Goal: Submit feedback/report problem: Submit feedback/report problem

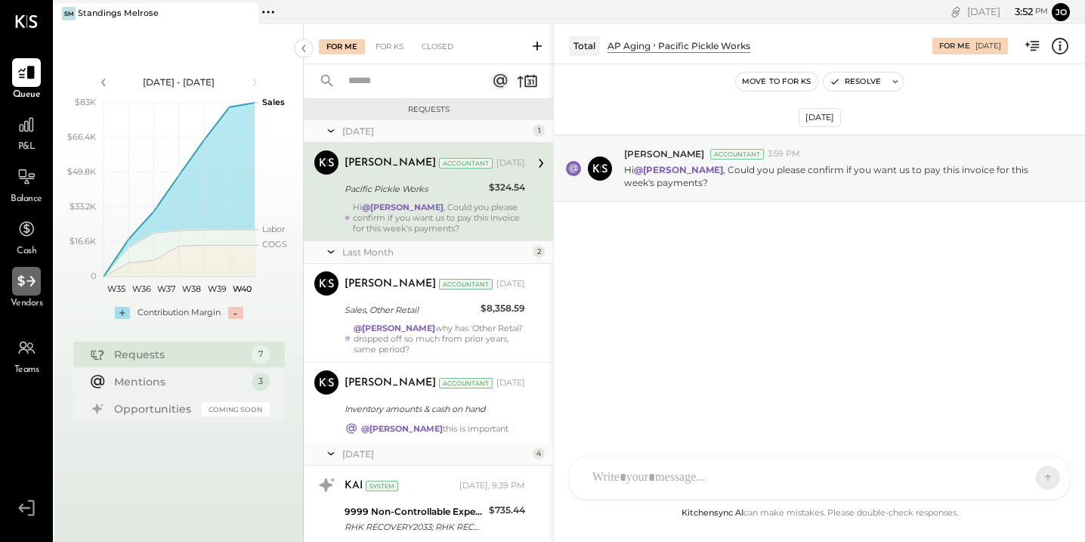
click at [34, 294] on div at bounding box center [26, 281] width 29 height 29
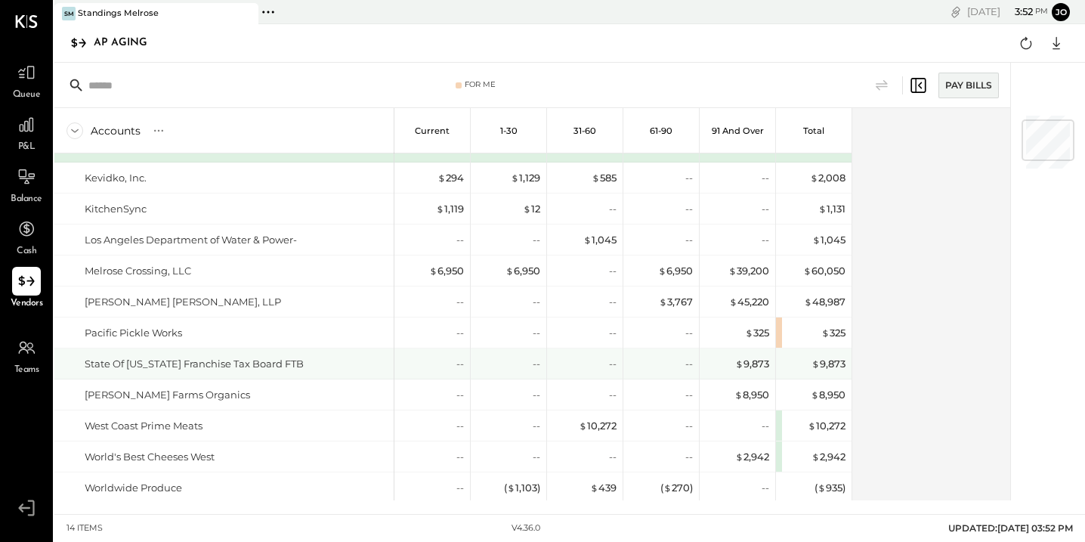
scroll to position [54, 0]
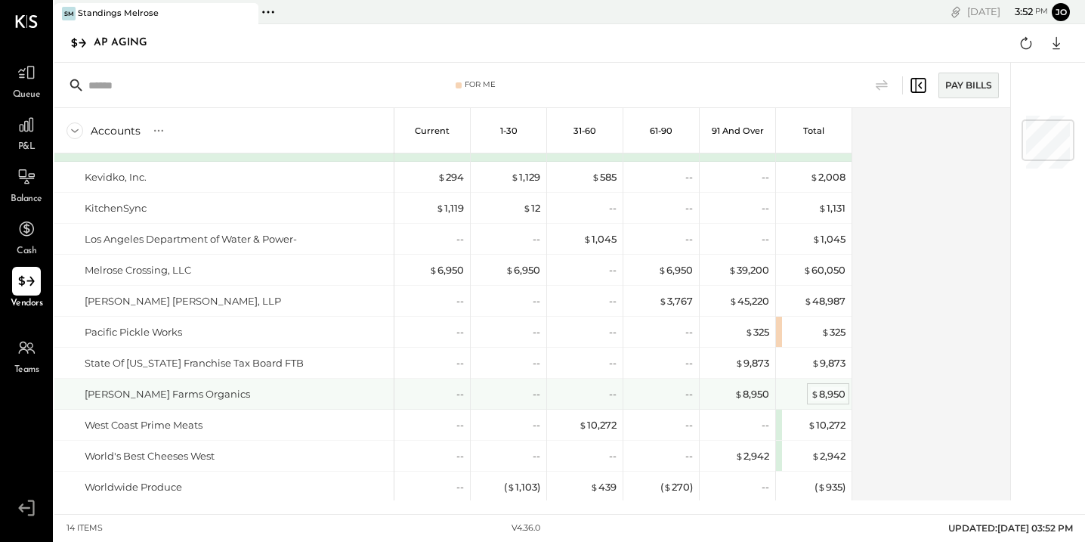
click at [824, 388] on div "$ 8,950" at bounding box center [828, 394] width 35 height 14
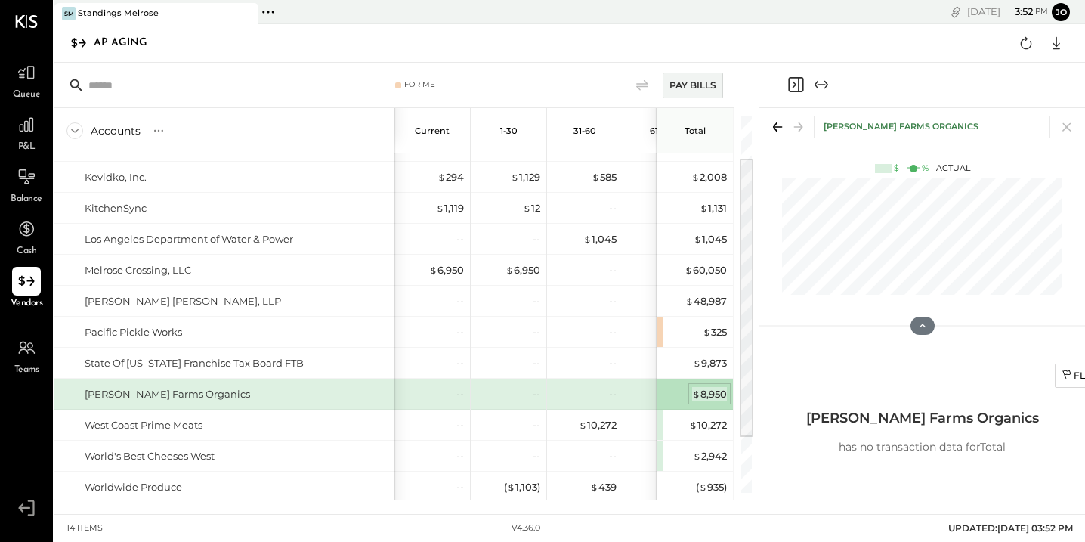
click at [705, 391] on div "$ 8,950" at bounding box center [709, 394] width 35 height 14
click at [800, 73] on div at bounding box center [921, 85] width 301 height 45
click at [792, 79] on icon "Close panel" at bounding box center [796, 85] width 18 height 18
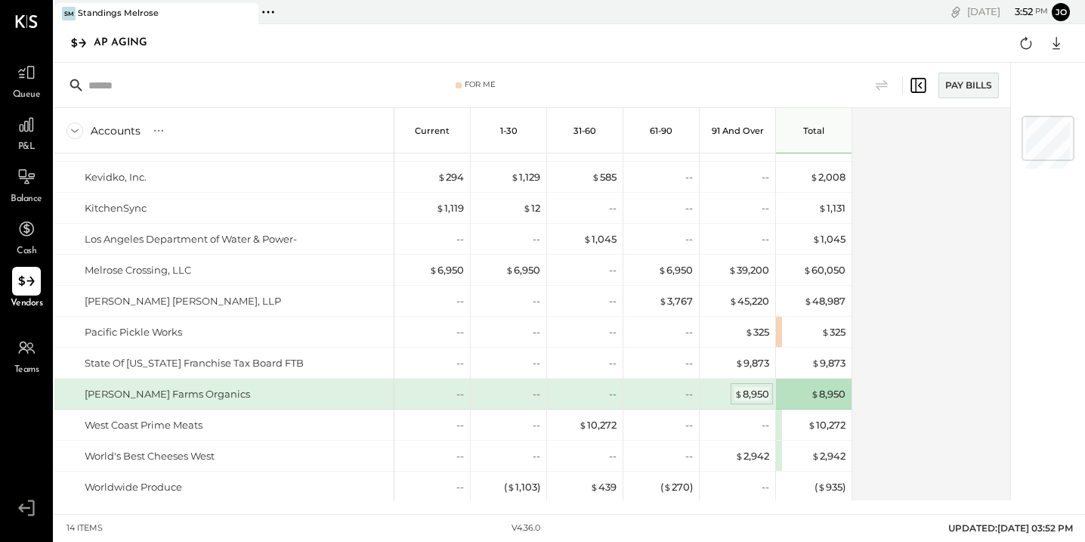
click at [754, 397] on div "$ 8,950" at bounding box center [751, 394] width 35 height 14
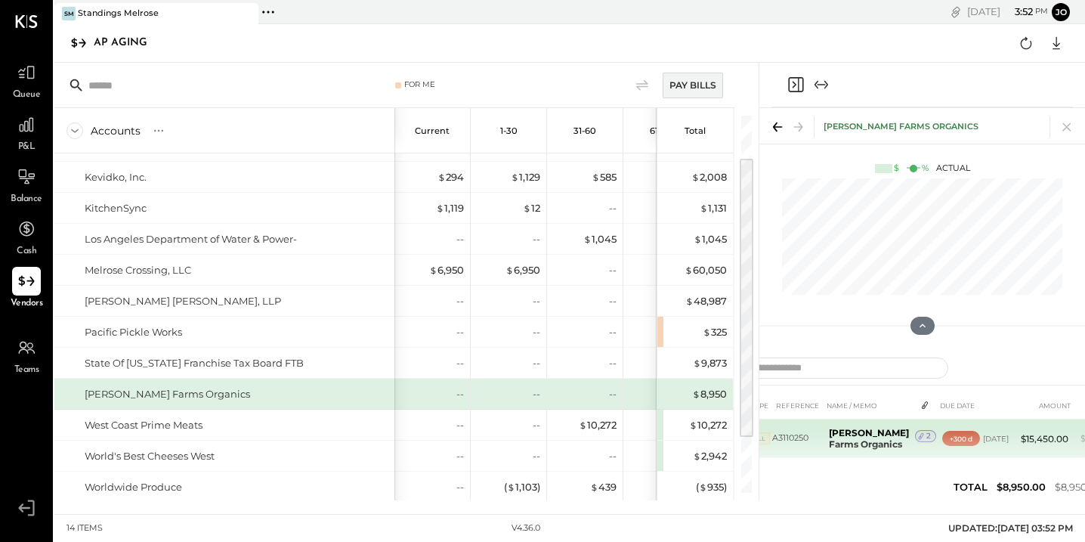
scroll to position [25, 0]
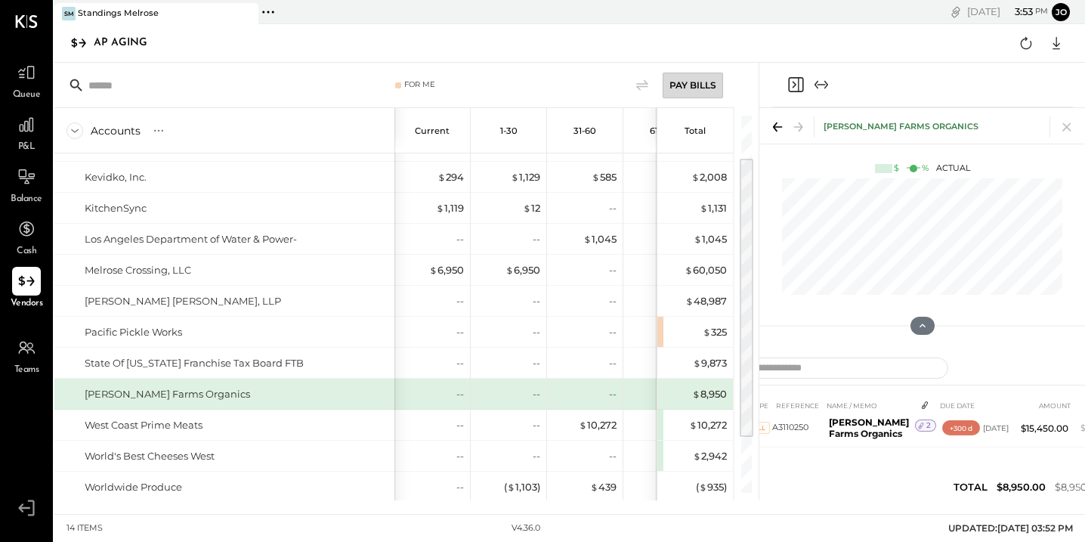
click at [715, 86] on div "Pay Bills" at bounding box center [693, 86] width 60 height 26
click at [643, 87] on icon at bounding box center [642, 85] width 18 height 18
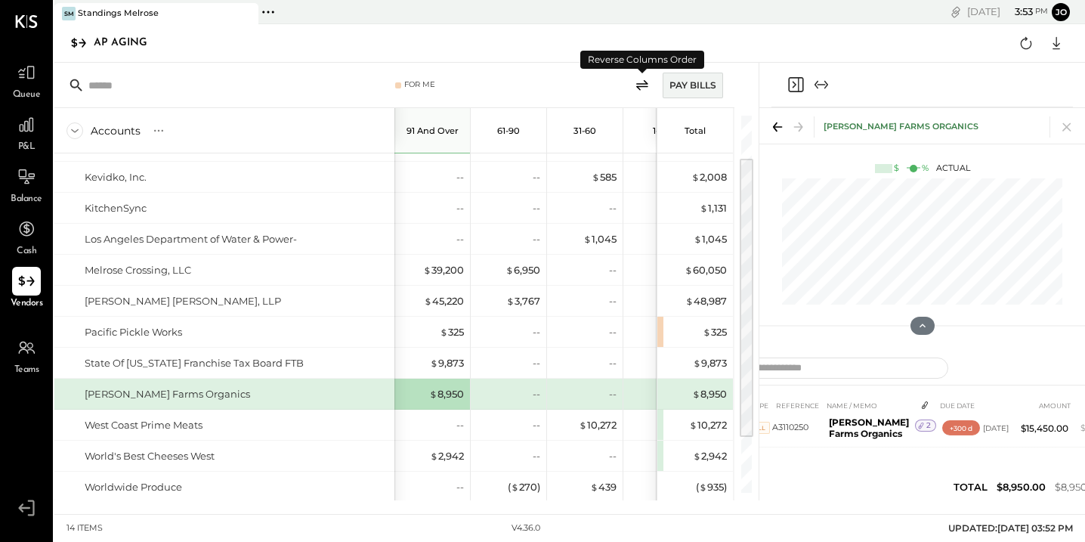
click at [643, 87] on icon at bounding box center [642, 85] width 18 height 18
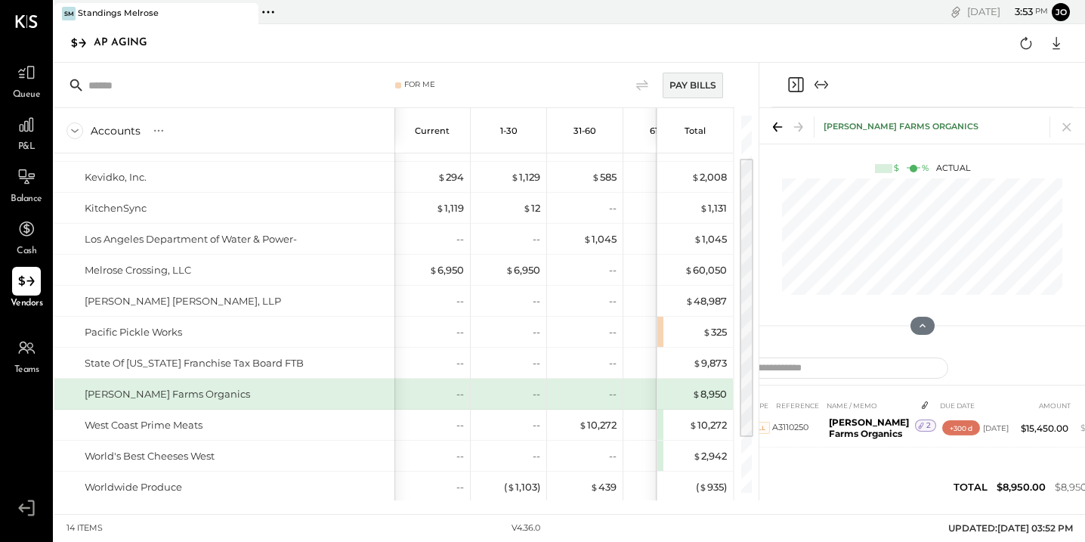
click at [708, 405] on div "$ 8,950" at bounding box center [696, 394] width 60 height 30
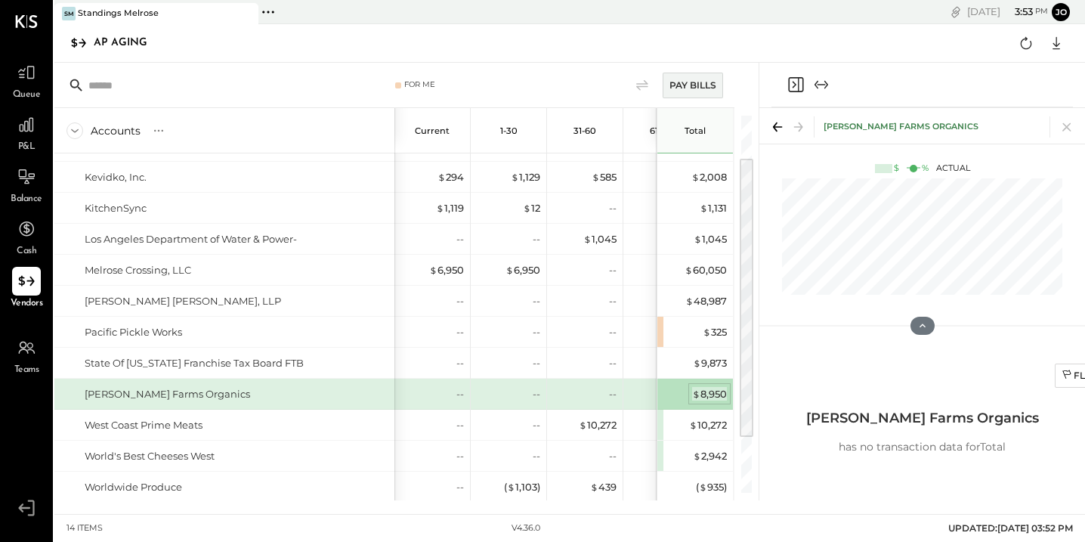
click at [706, 391] on div "$ 8,950" at bounding box center [709, 394] width 35 height 14
click at [905, 431] on div "[PERSON_NAME] Farms Organics has no transaction data for Total" at bounding box center [922, 428] width 233 height 53
click at [28, 143] on span "P&L" at bounding box center [26, 148] width 17 height 14
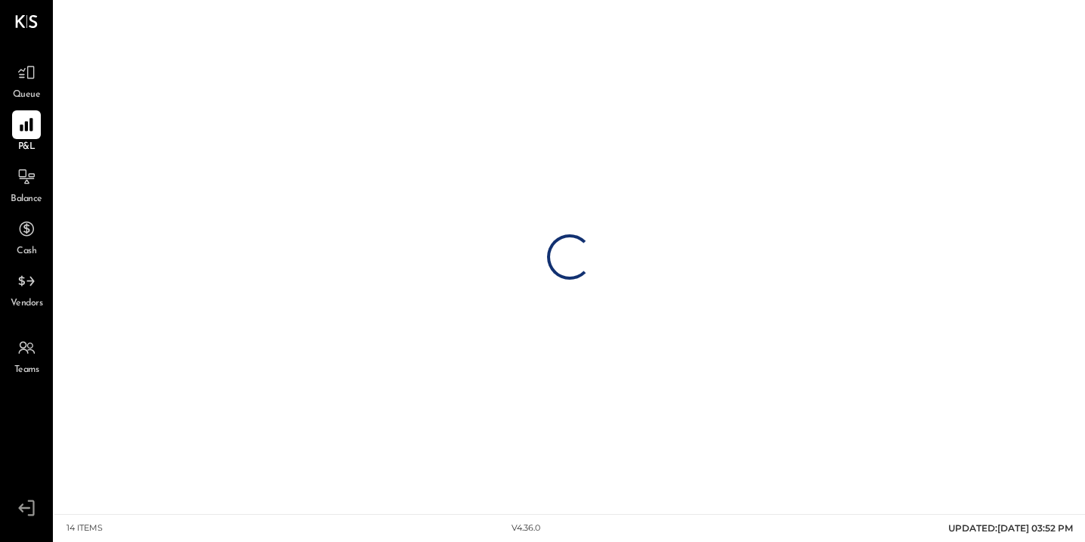
click at [26, 90] on span "Queue" at bounding box center [27, 95] width 28 height 14
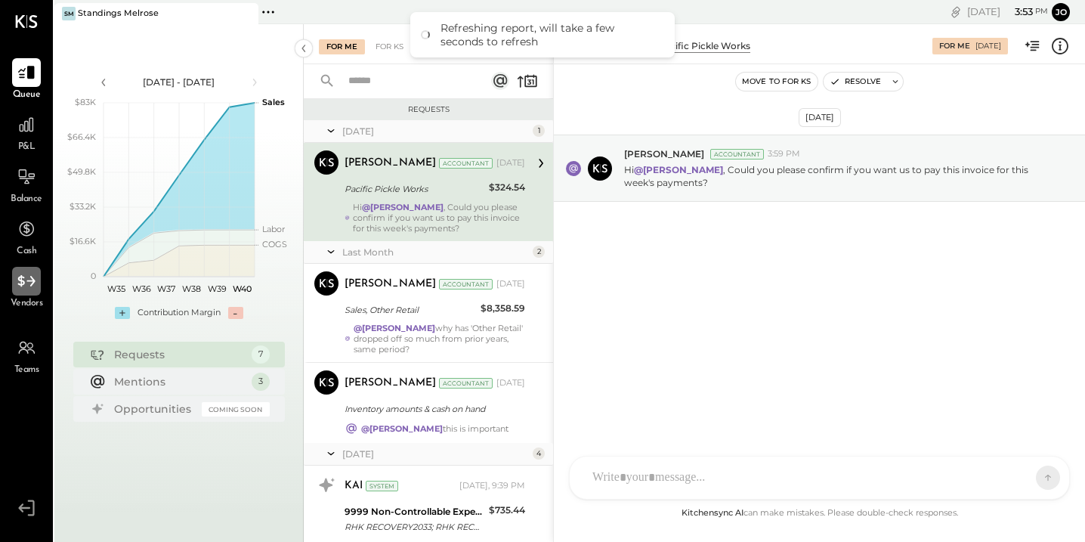
click at [35, 289] on icon at bounding box center [27, 281] width 20 height 20
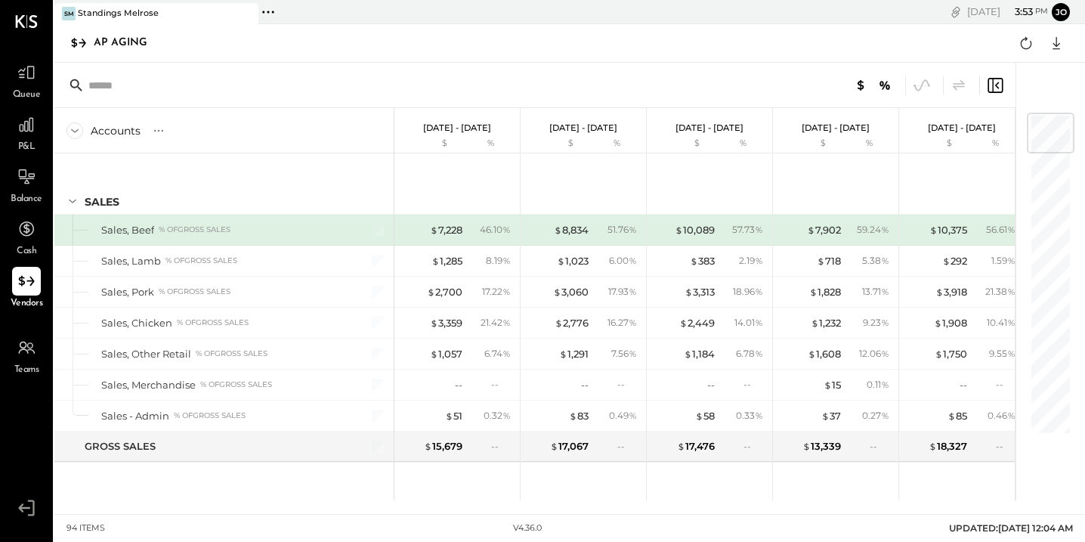
click at [108, 124] on div "Accounts" at bounding box center [116, 130] width 50 height 15
click at [108, 130] on div "Accounts" at bounding box center [116, 130] width 50 height 15
click at [83, 131] on div "Accounts S % GL" at bounding box center [224, 130] width 340 height 45
click at [67, 130] on icon at bounding box center [74, 130] width 17 height 17
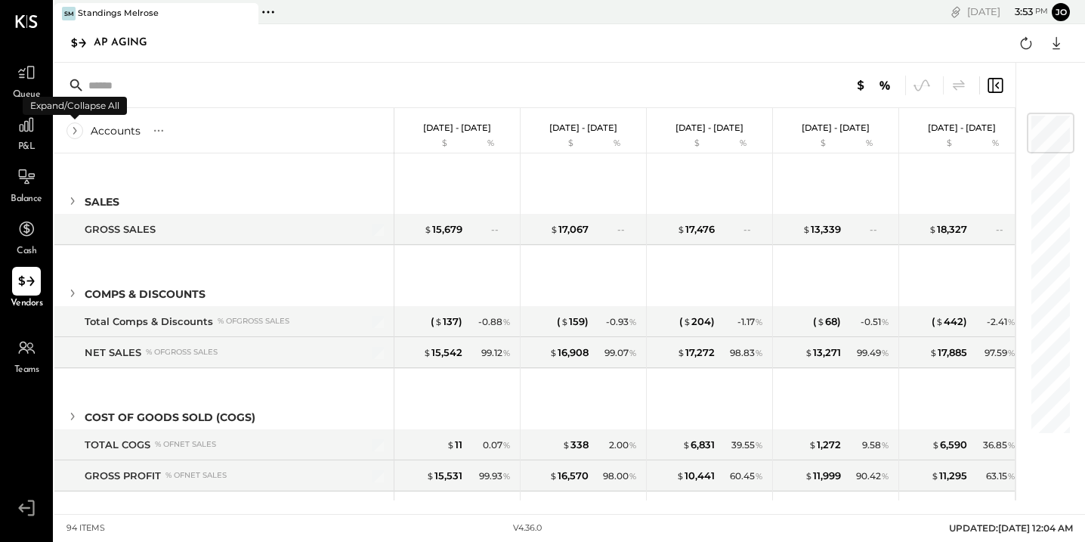
click at [74, 130] on icon at bounding box center [74, 130] width 17 height 17
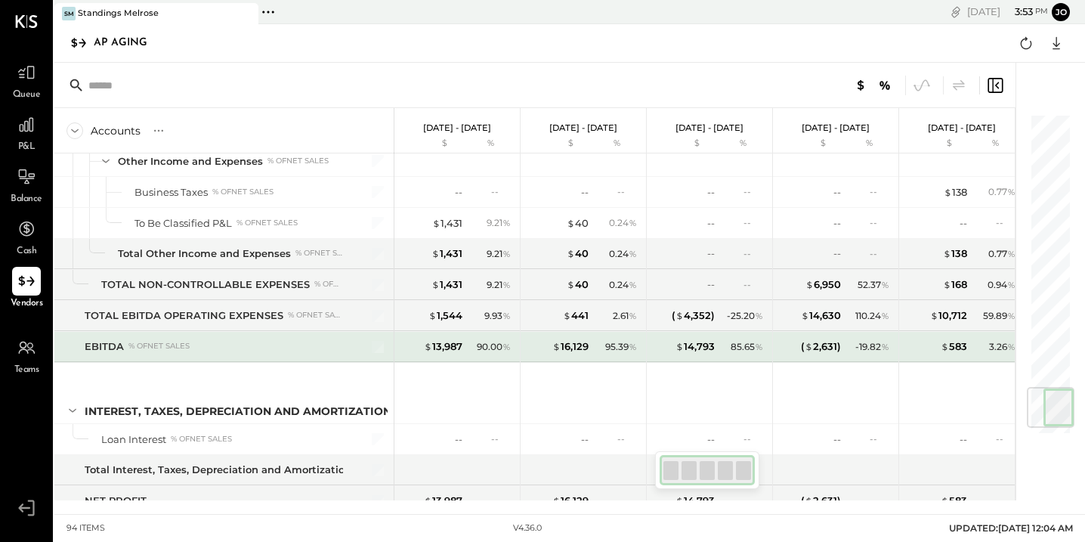
scroll to position [2382, 0]
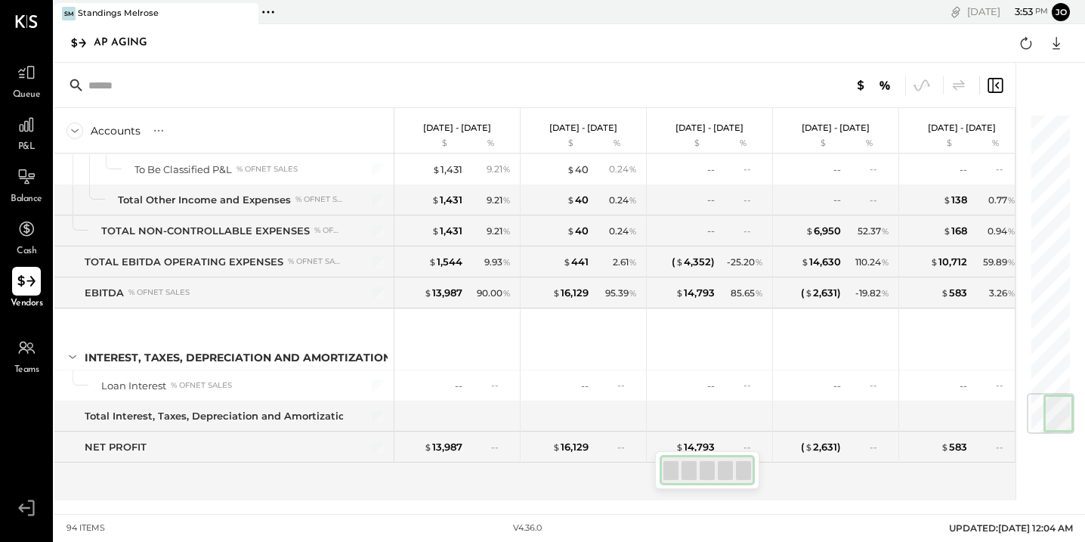
click at [18, 280] on icon at bounding box center [27, 281] width 20 height 20
click at [25, 215] on div at bounding box center [26, 229] width 29 height 29
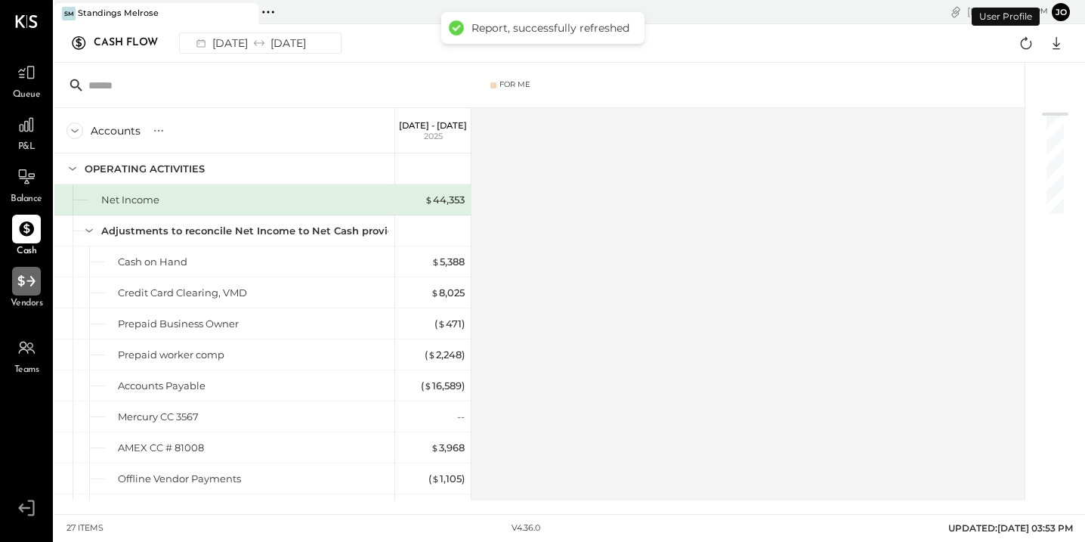
click at [21, 284] on icon at bounding box center [25, 280] width 17 height 11
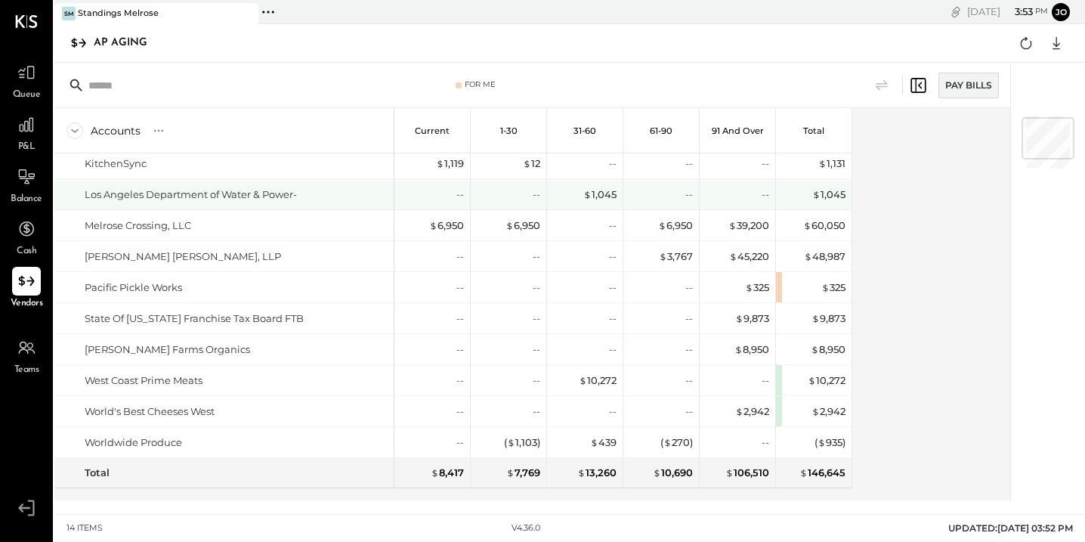
scroll to position [99, 0]
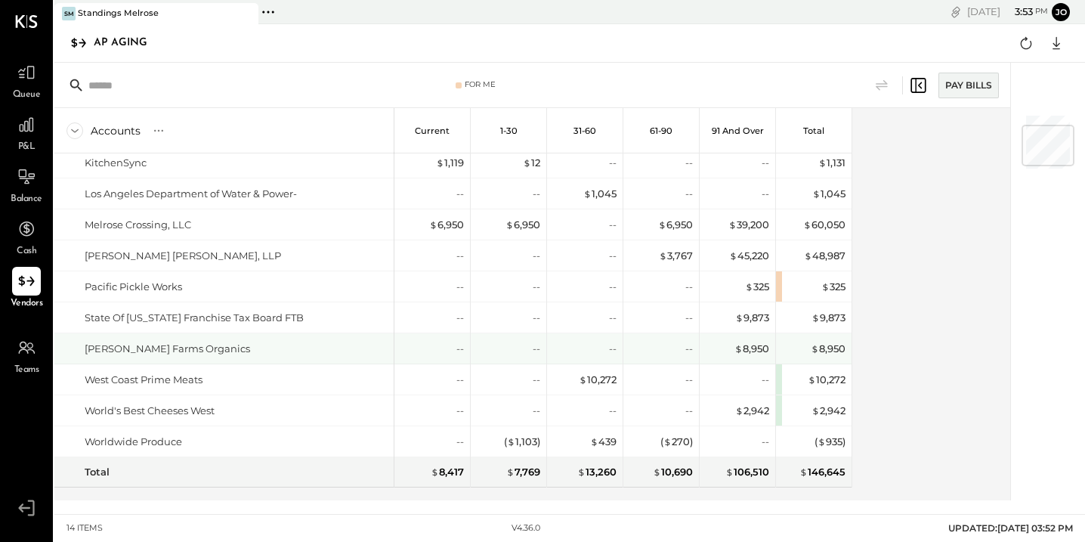
click at [824, 339] on div "$ 8,950" at bounding box center [815, 348] width 60 height 30
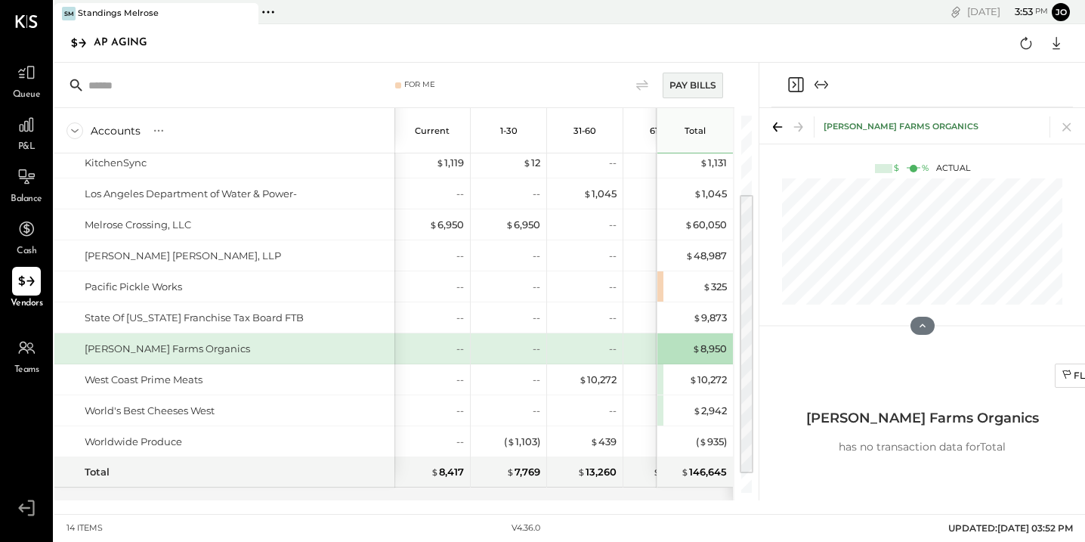
click at [884, 410] on h3 "[PERSON_NAME] Farms Organics" at bounding box center [922, 418] width 233 height 32
click at [713, 351] on div "$ 8,950" at bounding box center [709, 349] width 35 height 14
click at [714, 350] on div "$ 8,950" at bounding box center [709, 349] width 35 height 14
click at [709, 351] on div "$ 8,950" at bounding box center [709, 349] width 35 height 14
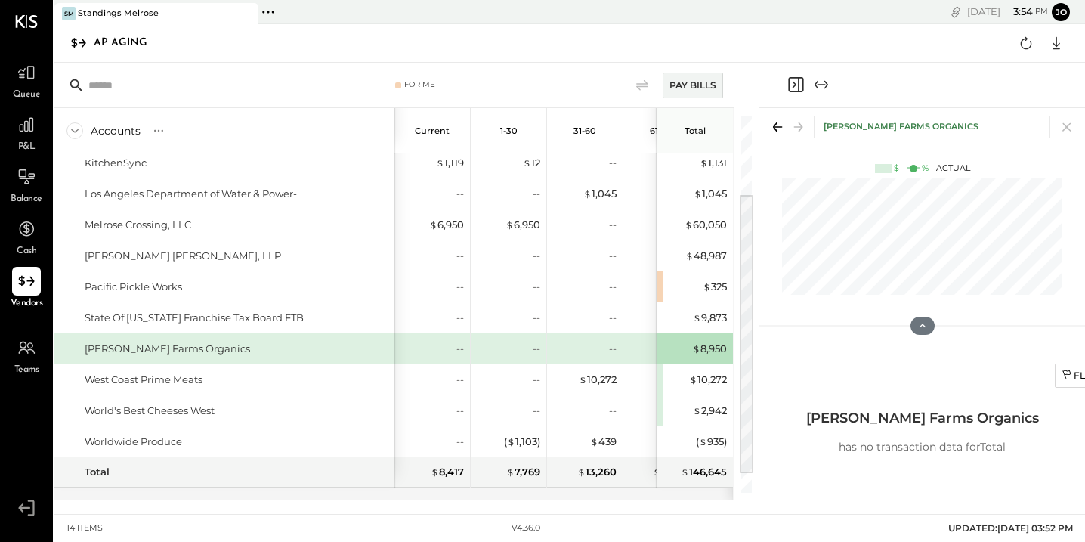
click at [889, 407] on h3 "[PERSON_NAME] Farms Organics" at bounding box center [922, 418] width 233 height 32
click at [921, 336] on div at bounding box center [922, 326] width 326 height 30
click at [922, 327] on icon at bounding box center [923, 326] width 14 height 14
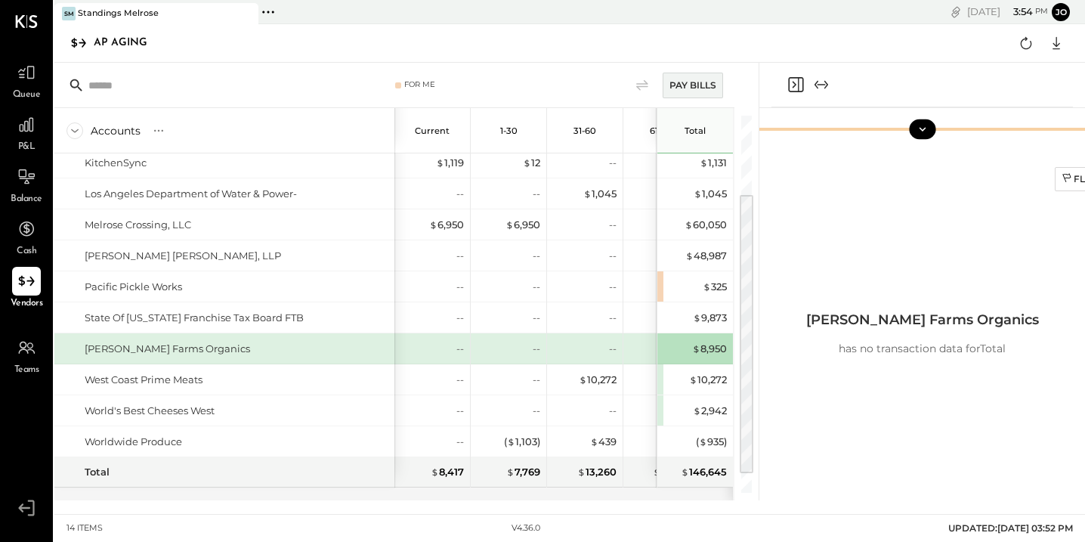
click at [927, 128] on icon at bounding box center [923, 129] width 14 height 14
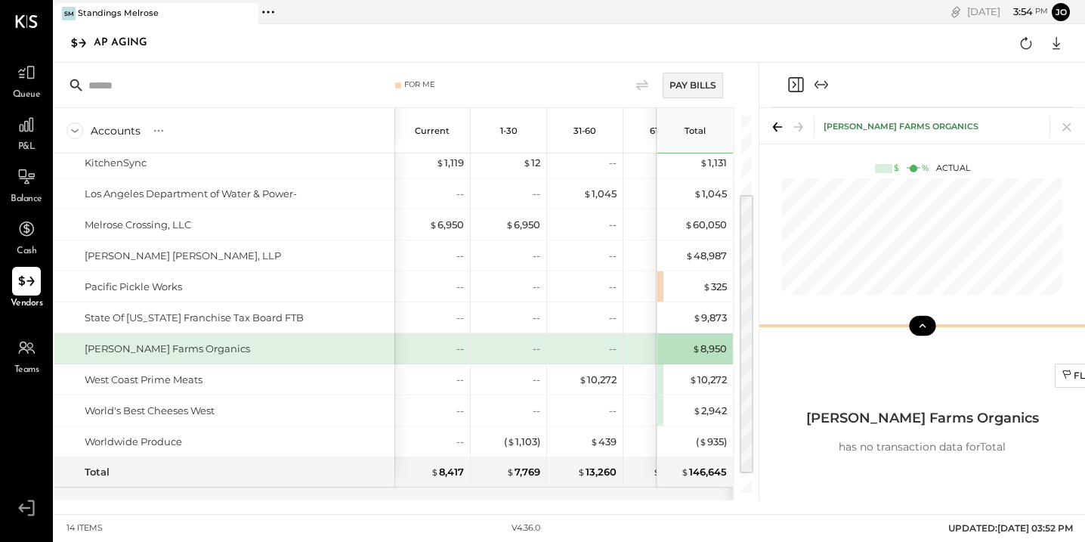
click at [158, 345] on div "[PERSON_NAME] Farms Organics" at bounding box center [167, 349] width 165 height 14
click at [638, 342] on div "--" at bounding box center [662, 349] width 60 height 14
click at [638, 85] on icon at bounding box center [642, 85] width 18 height 18
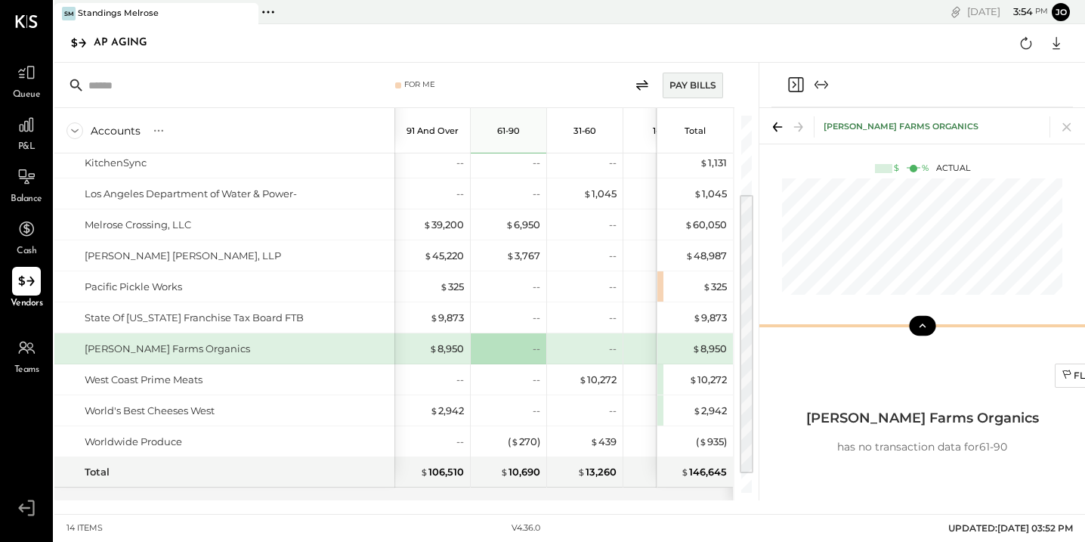
click at [790, 81] on icon "Close panel" at bounding box center [796, 85] width 18 height 18
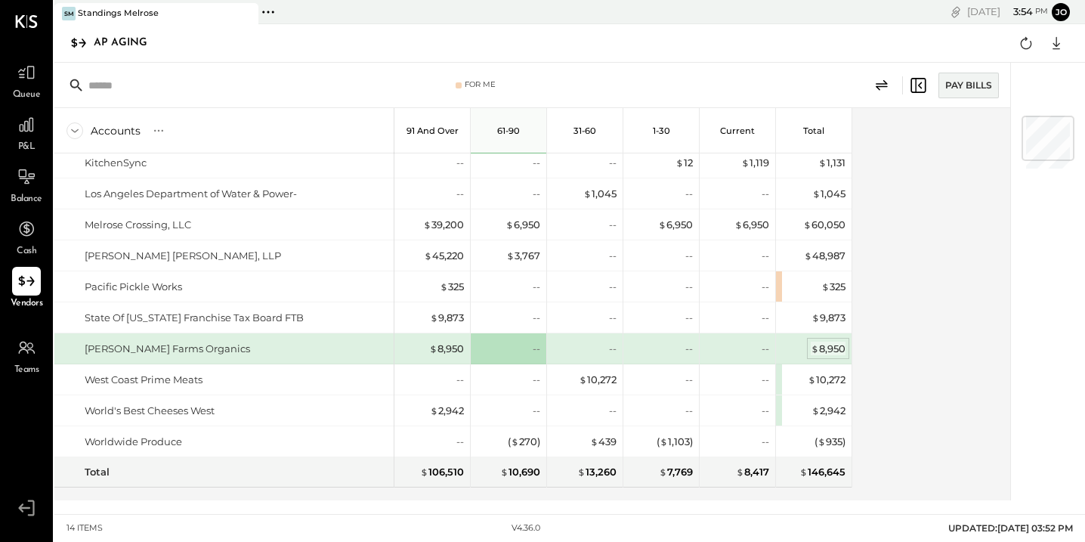
click at [836, 354] on div "$ 8,950" at bounding box center [828, 349] width 35 height 14
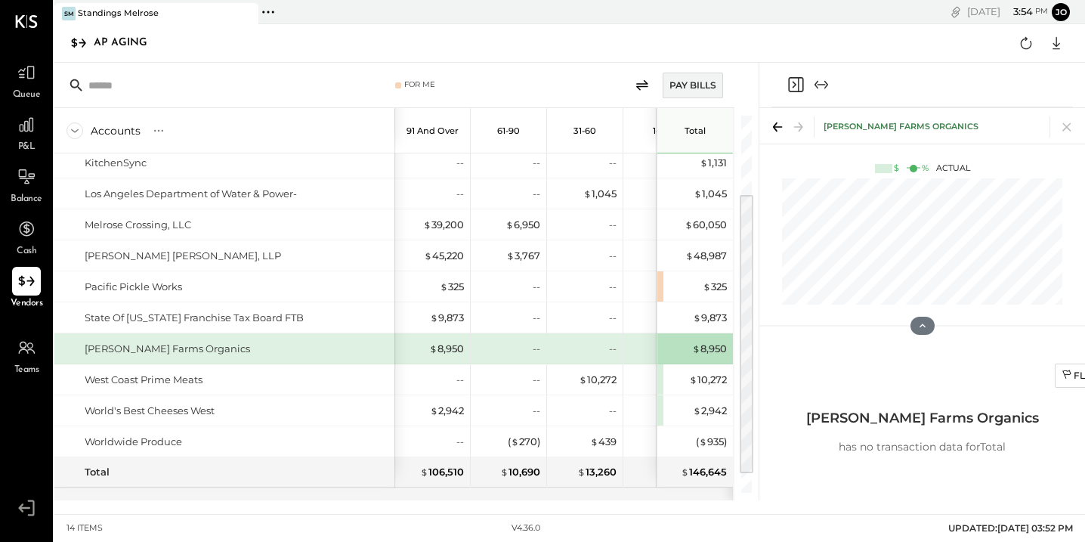
click at [872, 488] on div "Flag Cell [PERSON_NAME] Farms Organics has no transaction data for Total" at bounding box center [922, 430] width 438 height 153
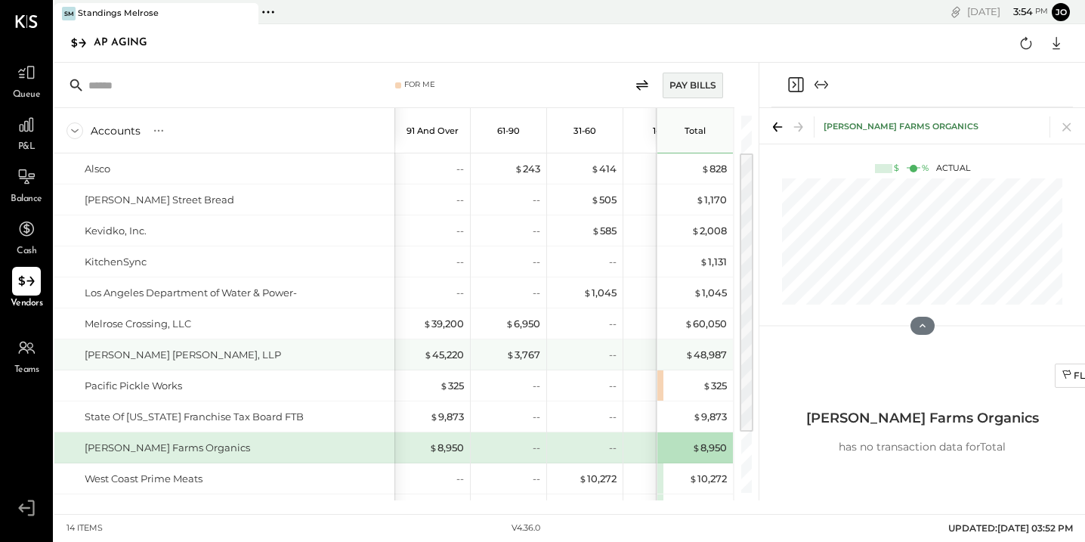
scroll to position [124, 0]
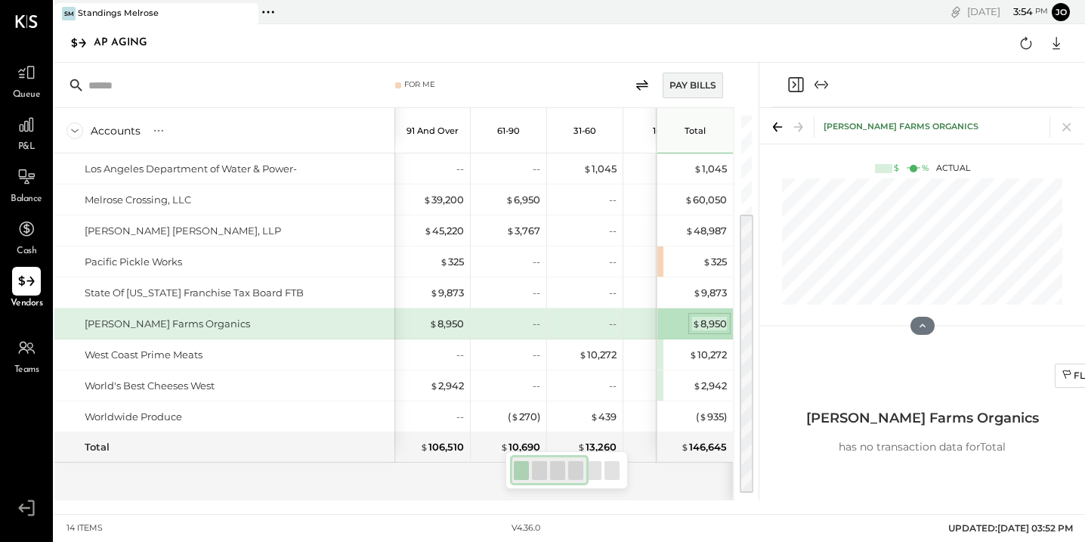
click at [705, 325] on div "$ 8,950" at bounding box center [709, 324] width 35 height 14
click at [36, 322] on ul "Queue P&L Balance Cash Vendors Teams" at bounding box center [26, 277] width 51 height 438
click at [32, 293] on div at bounding box center [26, 281] width 29 height 29
click at [78, 125] on icon at bounding box center [74, 130] width 17 height 17
click at [73, 135] on icon at bounding box center [74, 130] width 17 height 17
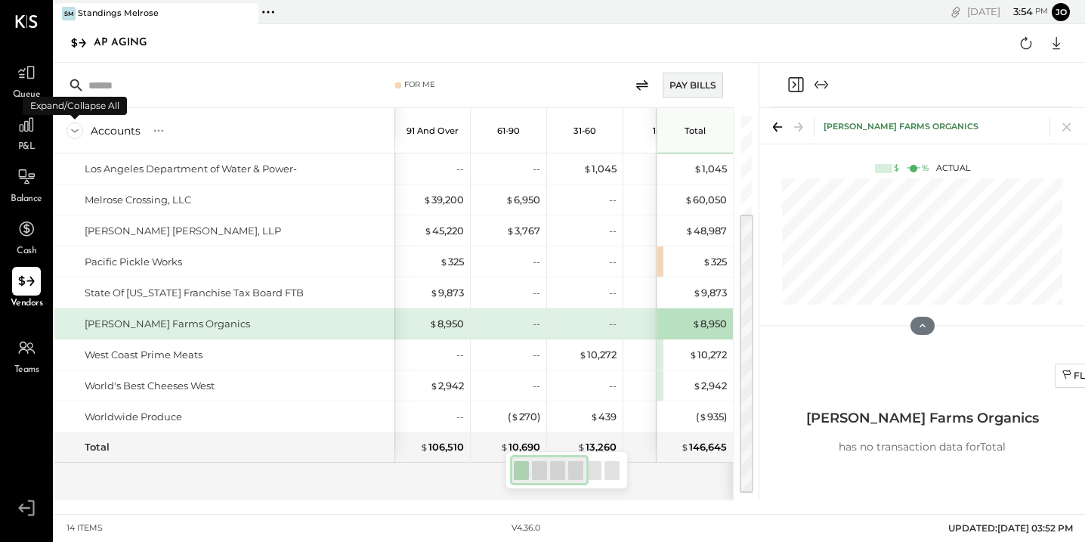
click at [73, 135] on icon at bounding box center [74, 130] width 17 height 17
click at [795, 73] on div at bounding box center [921, 85] width 301 height 45
click at [795, 85] on icon "Close panel" at bounding box center [795, 85] width 4 height 7
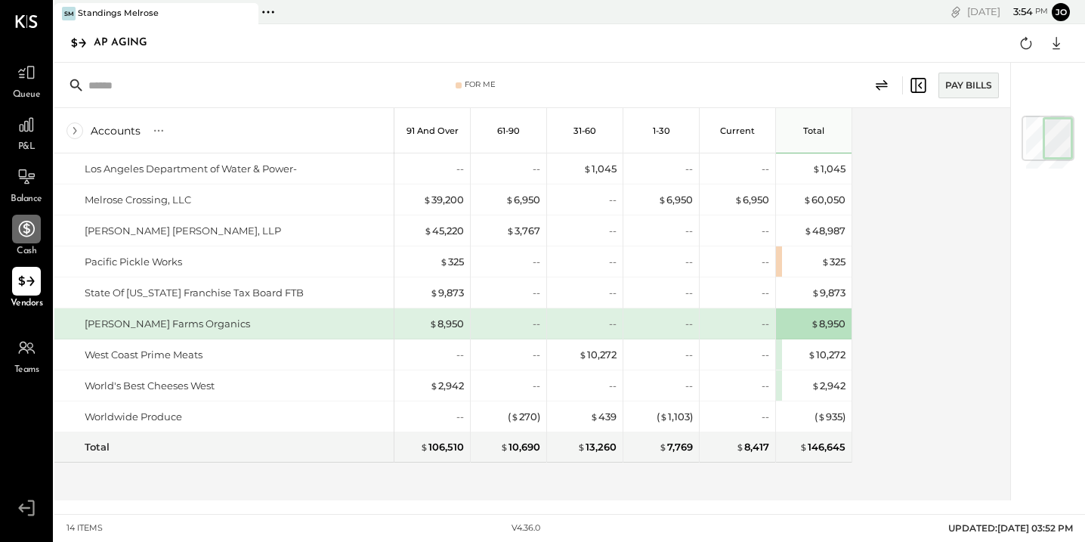
click at [23, 240] on div at bounding box center [26, 229] width 29 height 29
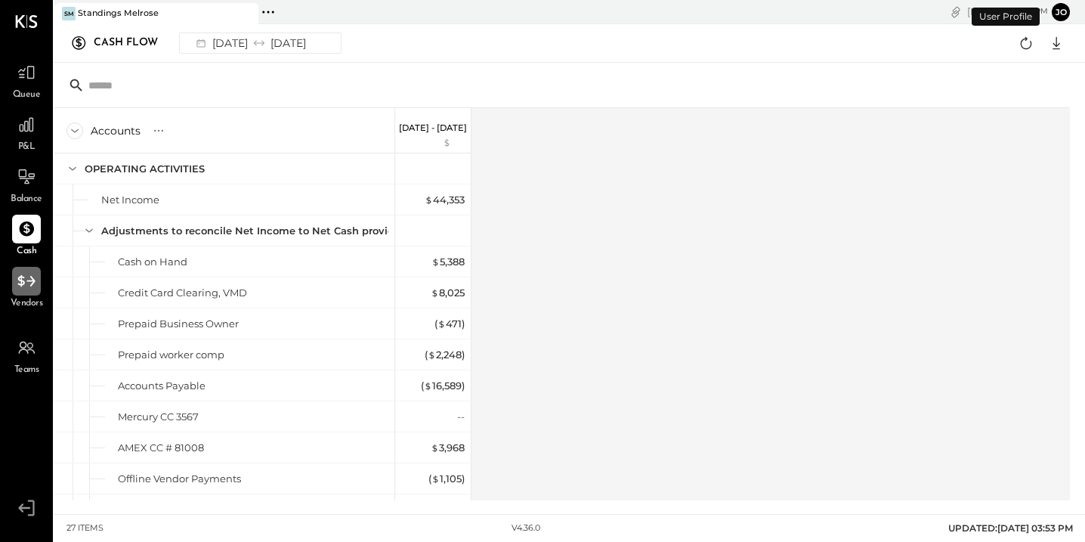
click at [25, 280] on icon at bounding box center [27, 281] width 20 height 20
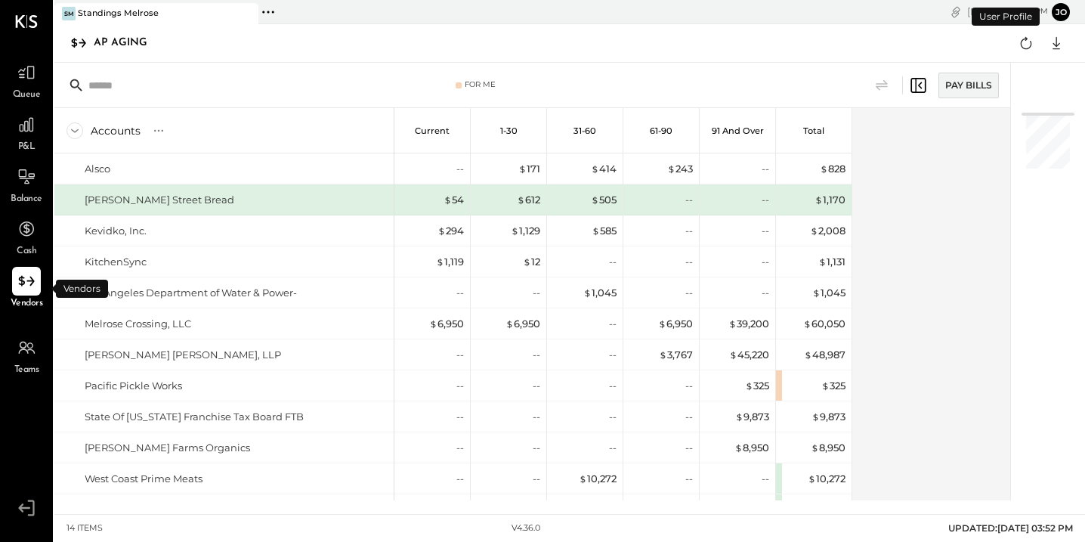
click at [10, 280] on div "Vendors" at bounding box center [27, 289] width 44 height 44
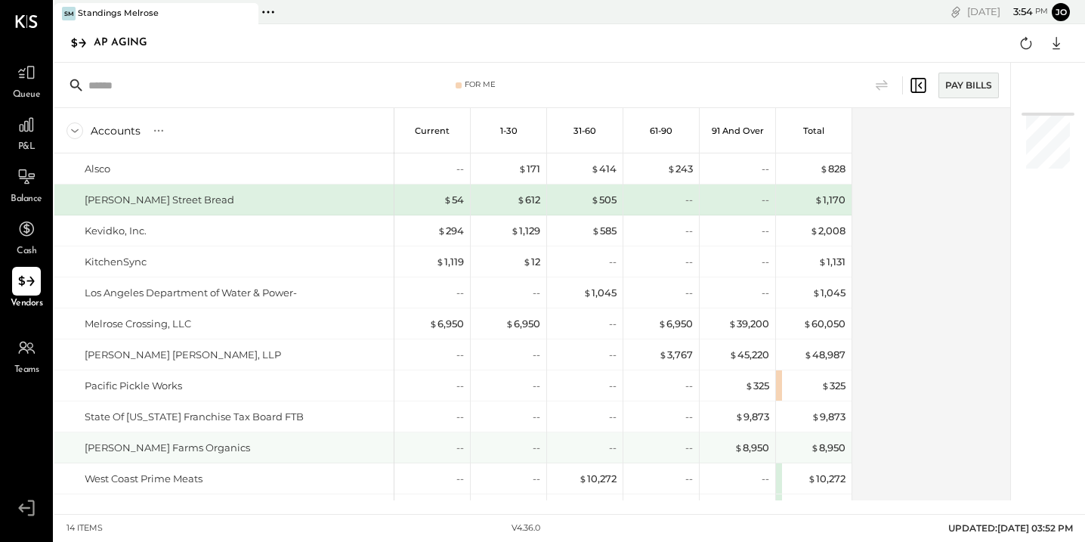
click at [139, 444] on div "[PERSON_NAME] Farms Organics" at bounding box center [167, 448] width 165 height 14
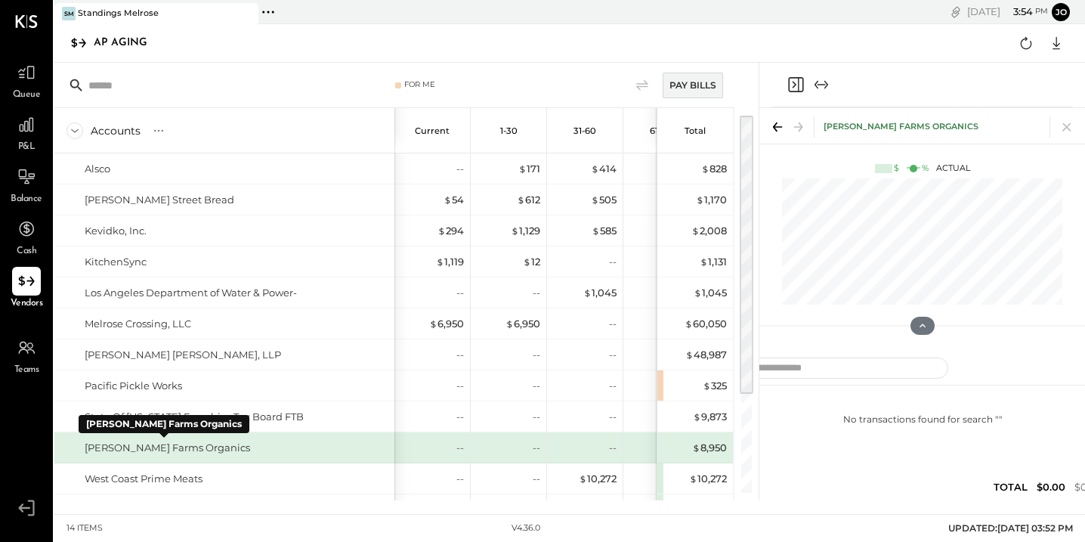
click at [139, 444] on div "[PERSON_NAME] Farms Organics" at bounding box center [167, 448] width 165 height 14
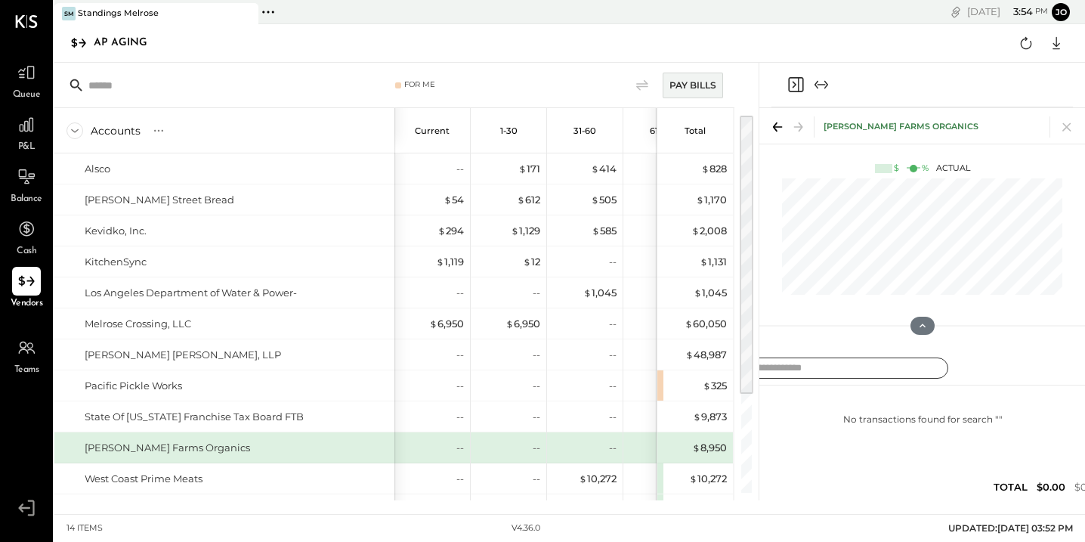
click at [855, 370] on input "text" at bounding box center [835, 368] width 227 height 22
click at [776, 119] on icon at bounding box center [777, 126] width 21 height 21
click at [776, 125] on icon at bounding box center [777, 126] width 21 height 21
click at [801, 126] on icon at bounding box center [801, 126] width 5 height 9
click at [776, 126] on icon at bounding box center [777, 126] width 21 height 21
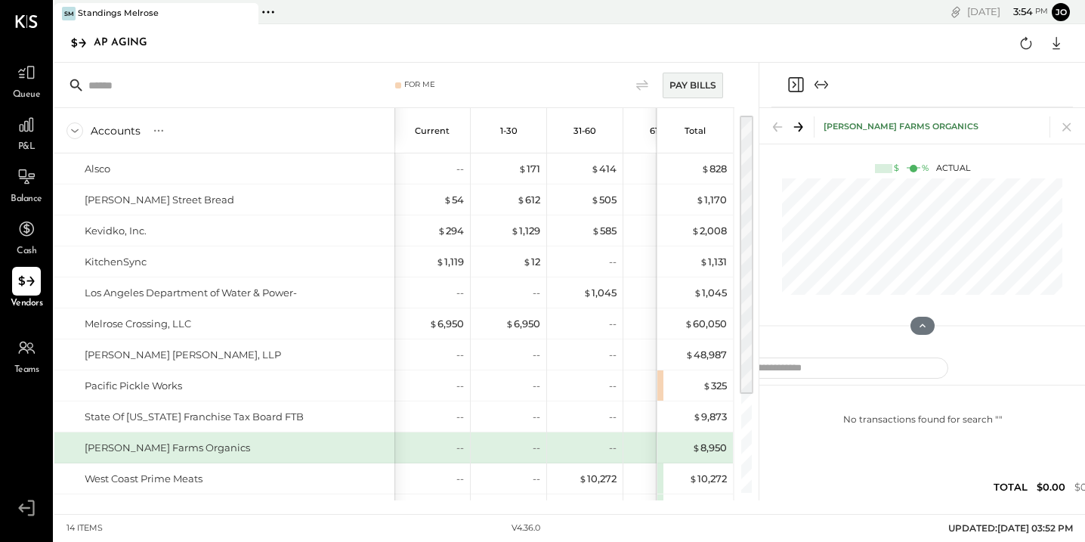
click at [911, 119] on div "[PERSON_NAME] Farms Organics" at bounding box center [922, 126] width 326 height 36
click at [827, 376] on input "text" at bounding box center [835, 368] width 227 height 22
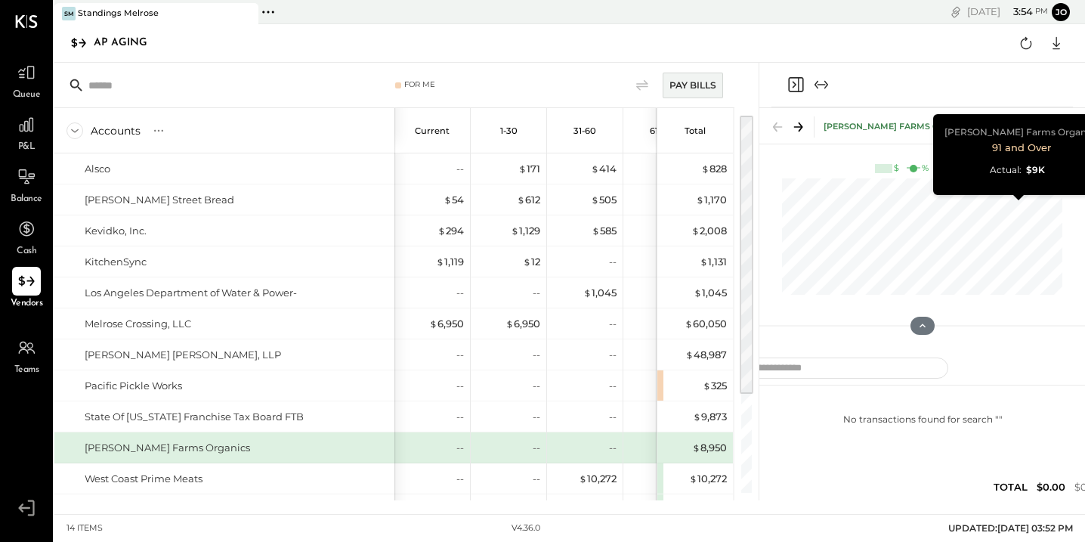
scroll to position [0, 119]
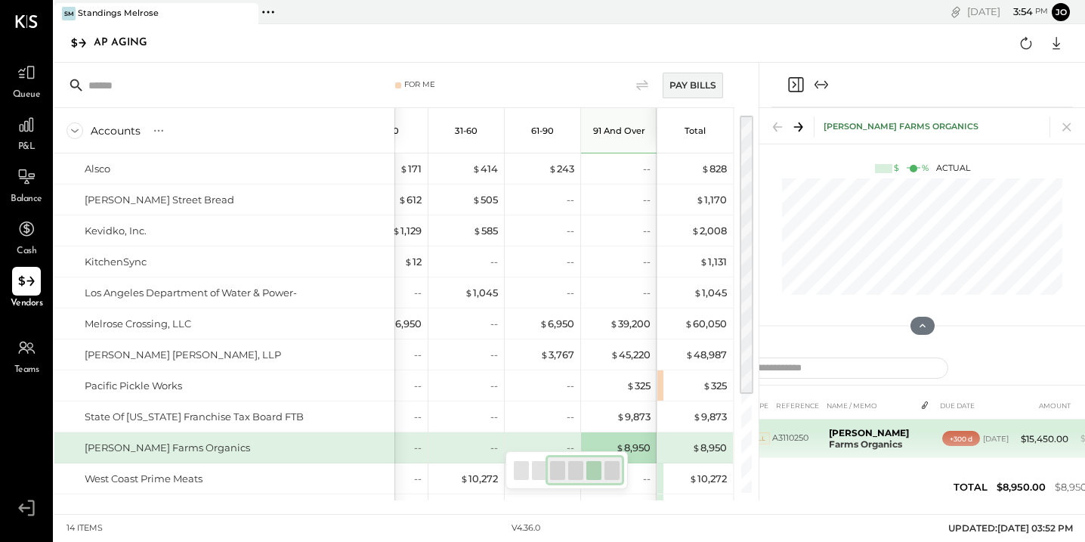
click at [847, 450] on td "[PERSON_NAME] Farms Organics" at bounding box center [869, 438] width 92 height 39
click at [987, 444] on div "[DATE]" at bounding box center [996, 439] width 26 height 10
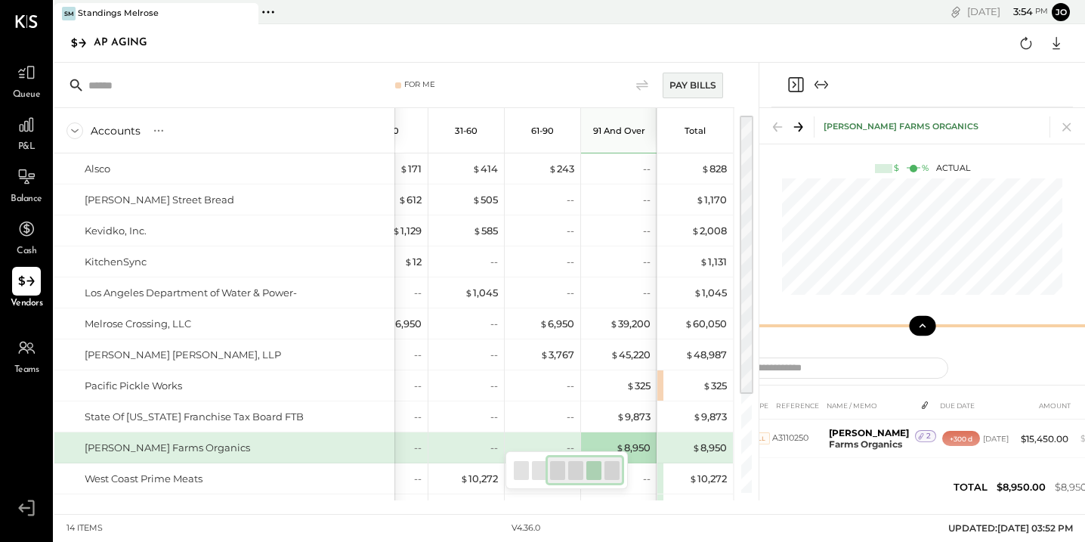
click at [920, 330] on icon at bounding box center [923, 326] width 14 height 14
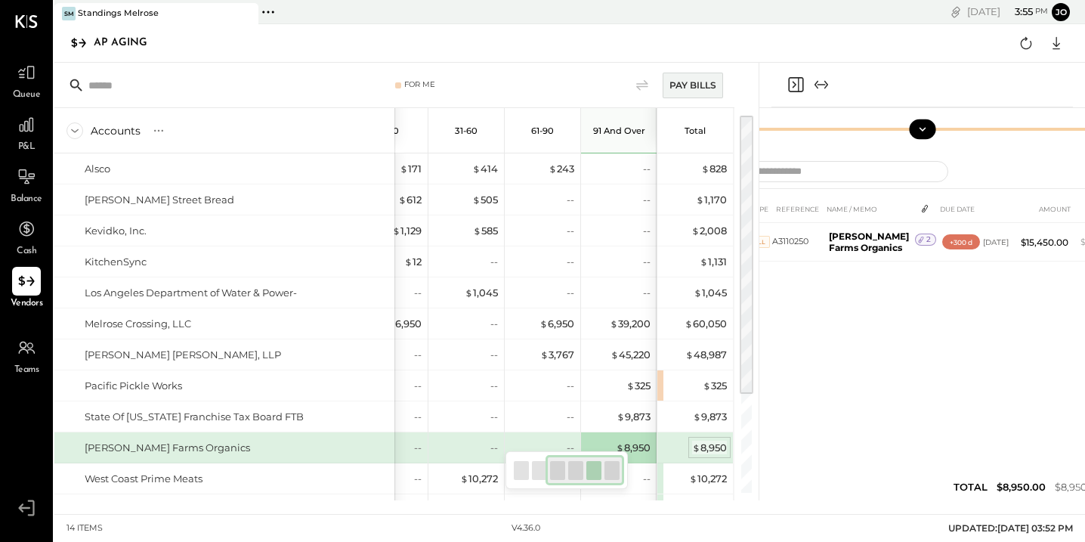
click at [697, 449] on span "$" at bounding box center [696, 447] width 8 height 12
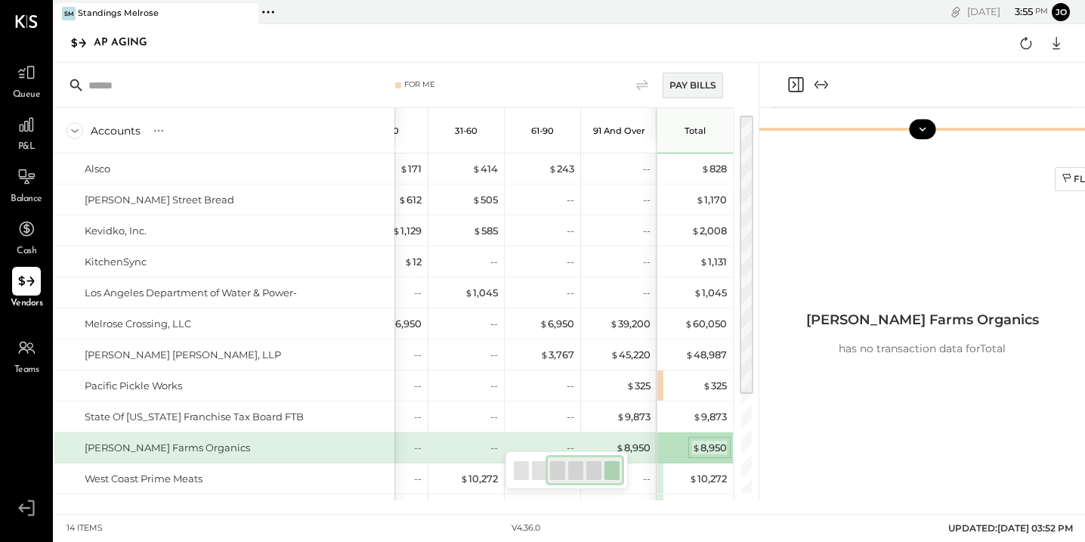
click at [698, 449] on span "$" at bounding box center [696, 447] width 8 height 12
click at [617, 448] on span "$" at bounding box center [620, 447] width 8 height 12
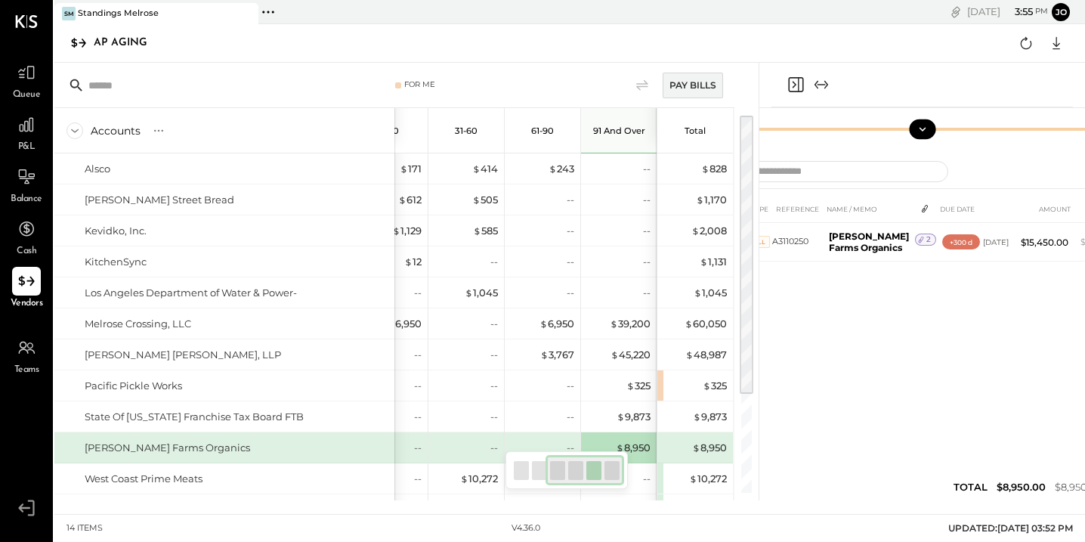
click at [670, 443] on div "$ 8,950" at bounding box center [696, 448] width 60 height 14
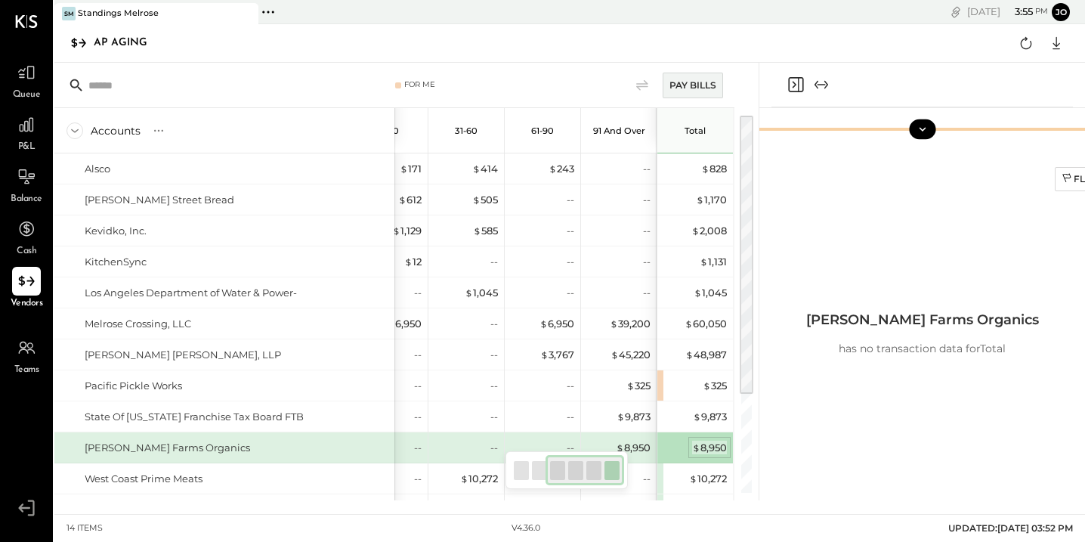
click at [714, 444] on div "$ 8,950" at bounding box center [709, 448] width 35 height 14
click at [727, 447] on div "$ 8,950" at bounding box center [695, 447] width 76 height 30
click at [714, 444] on div "$ 8,950" at bounding box center [709, 448] width 35 height 14
click at [719, 444] on div "$ 8,950" at bounding box center [709, 448] width 35 height 14
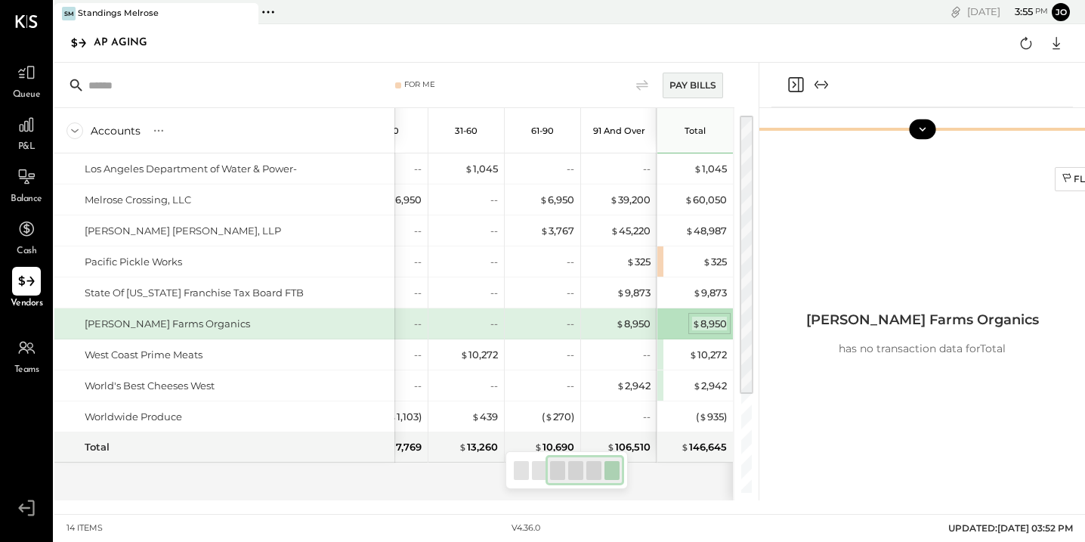
click at [707, 323] on div "$ 8,950" at bounding box center [709, 324] width 35 height 14
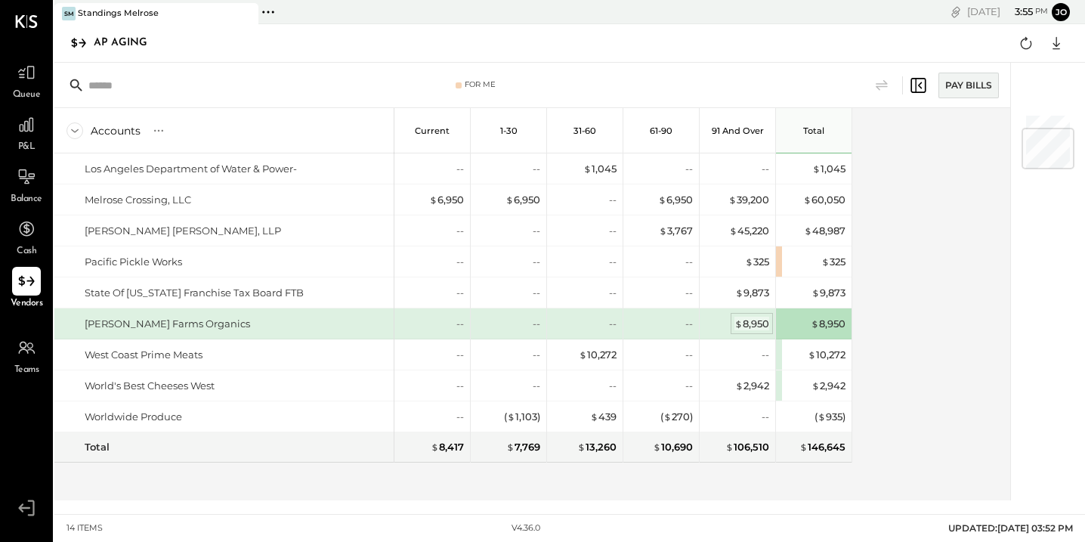
click at [768, 323] on div "$ 8,950" at bounding box center [751, 324] width 35 height 14
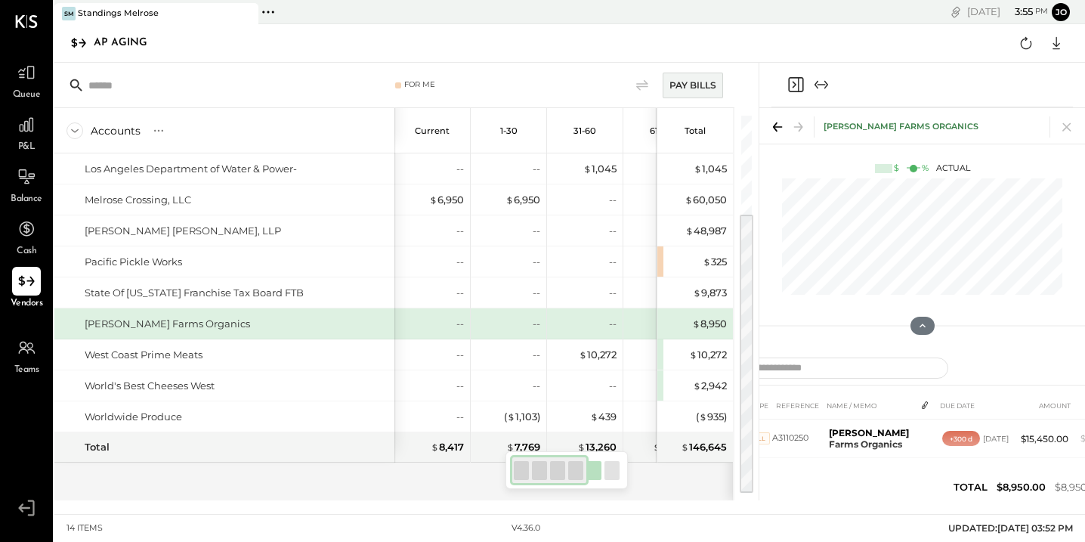
click at [768, 122] on icon at bounding box center [777, 126] width 21 height 21
click at [1069, 125] on icon at bounding box center [1066, 126] width 21 height 21
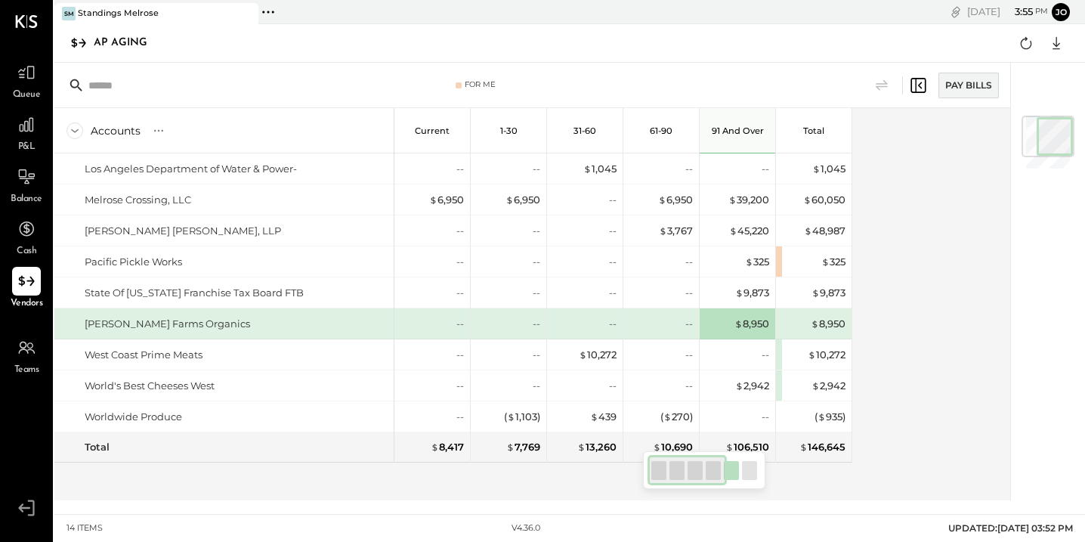
scroll to position [27, 0]
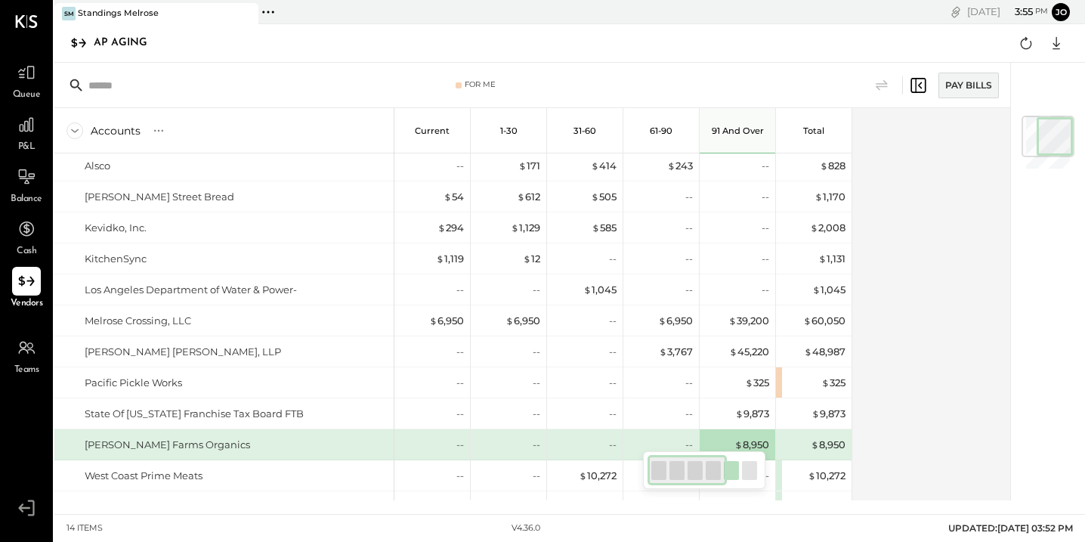
click at [1056, 140] on div at bounding box center [1048, 137] width 53 height 42
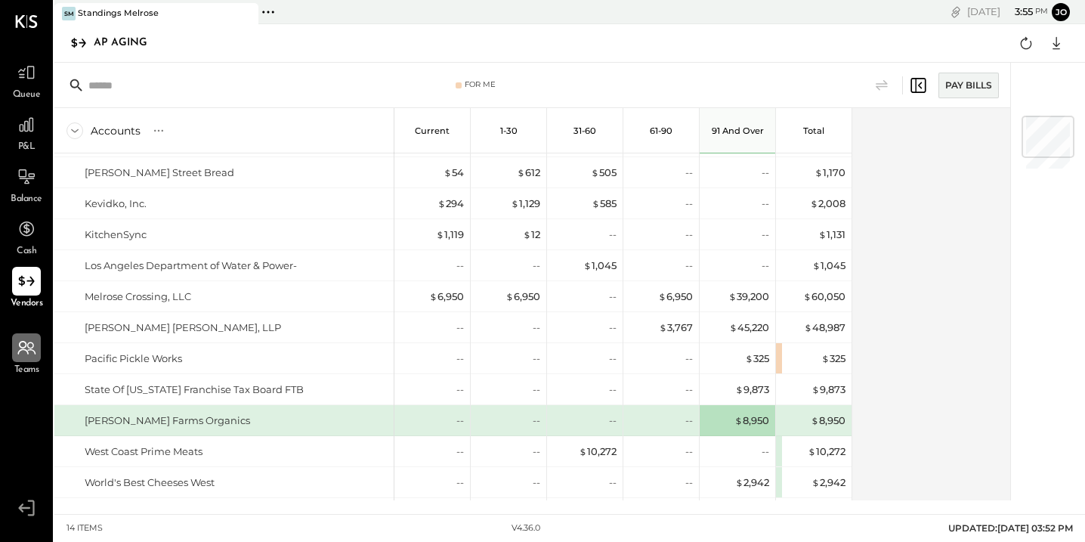
click at [26, 340] on icon at bounding box center [27, 348] width 20 height 20
click at [823, 405] on div "$ 8,950" at bounding box center [815, 420] width 60 height 30
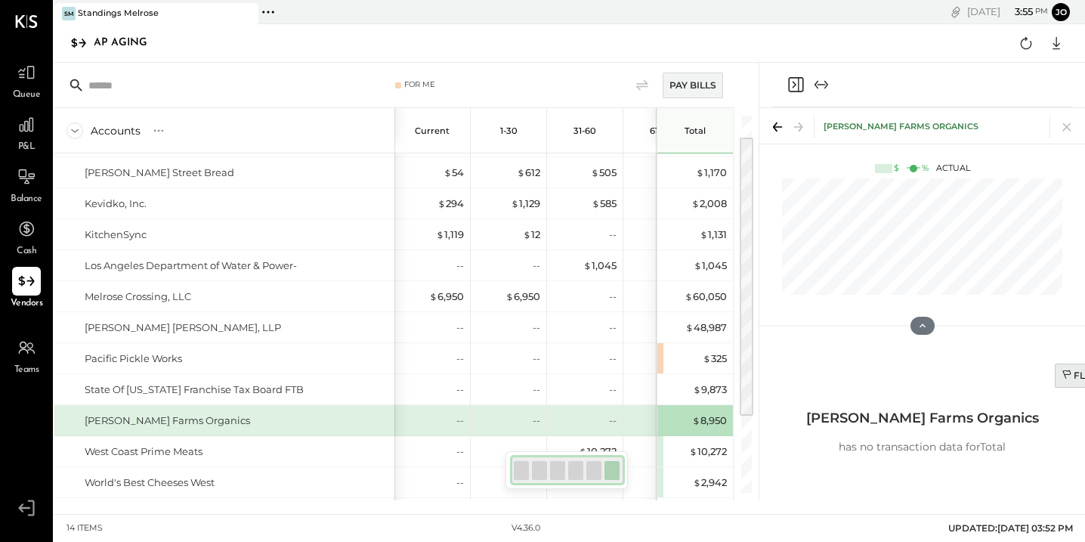
click at [1084, 385] on button "Flag Cell" at bounding box center [1094, 375] width 78 height 24
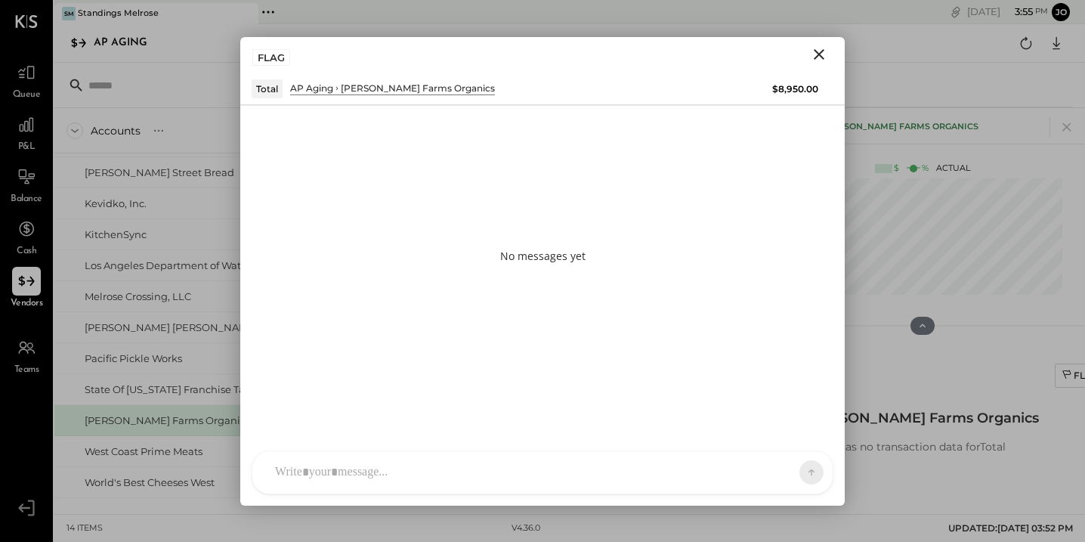
click at [365, 475] on div at bounding box center [528, 472] width 523 height 33
click at [403, 389] on div "***" at bounding box center [542, 408] width 550 height 60
click at [341, 471] on span "@" at bounding box center [342, 472] width 14 height 16
click at [346, 472] on span "@" at bounding box center [342, 472] width 14 height 16
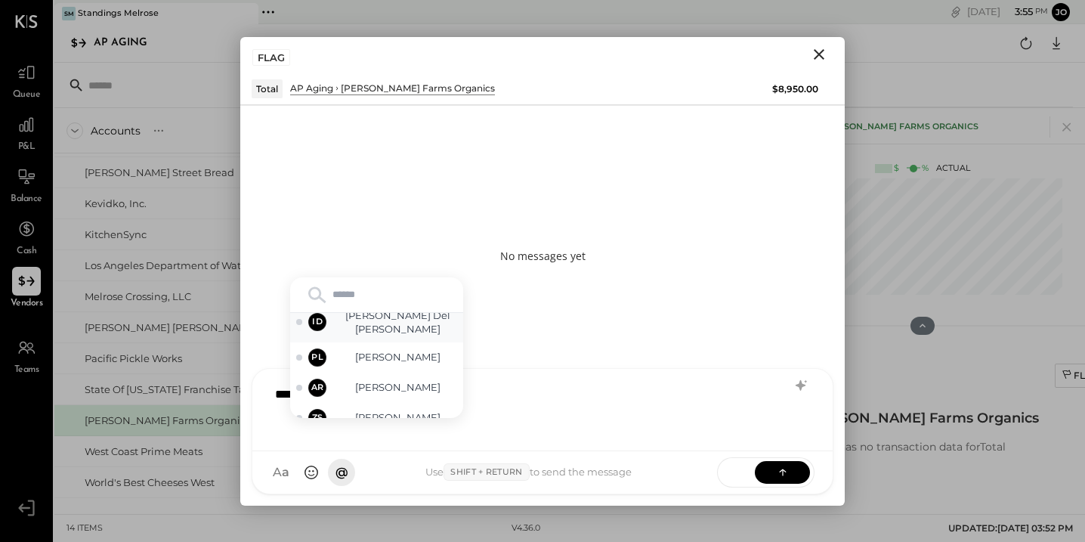
scroll to position [74, 0]
click at [399, 359] on span "[PERSON_NAME]" at bounding box center [398, 354] width 119 height 14
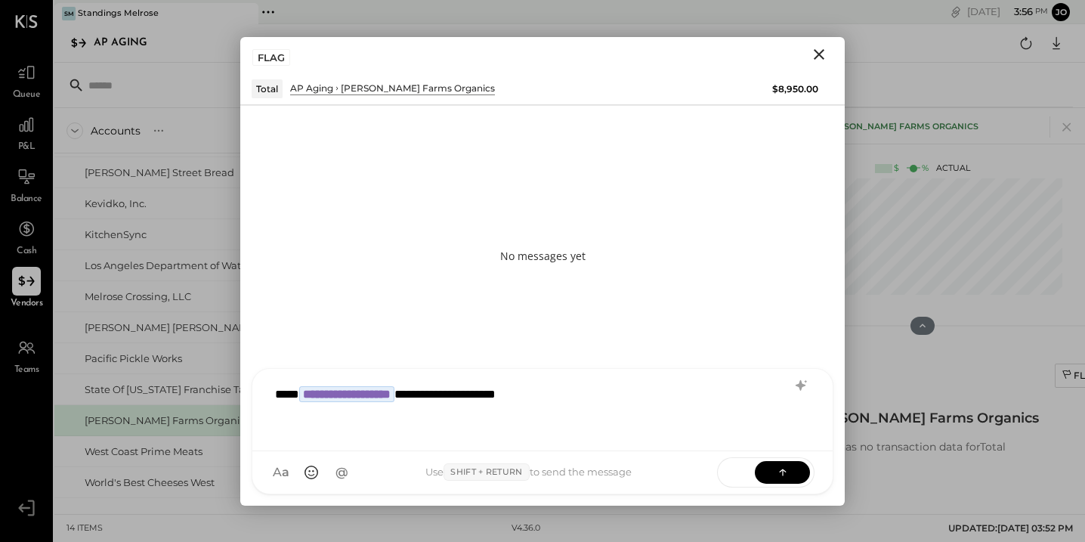
click at [660, 386] on div "**********" at bounding box center [542, 408] width 550 height 60
click at [783, 471] on icon at bounding box center [782, 471] width 1 height 6
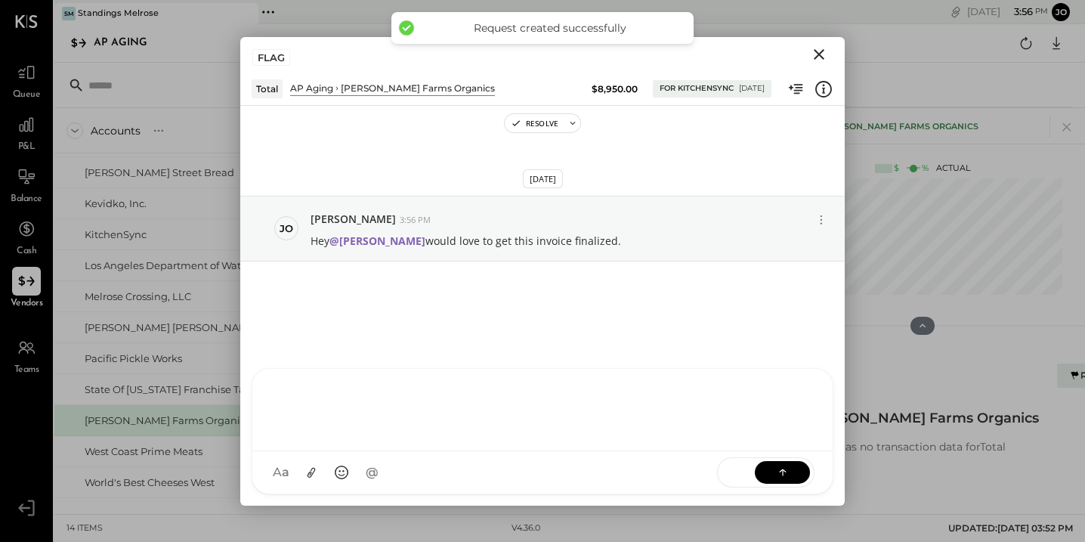
click at [821, 51] on icon "Close" at bounding box center [819, 54] width 18 height 18
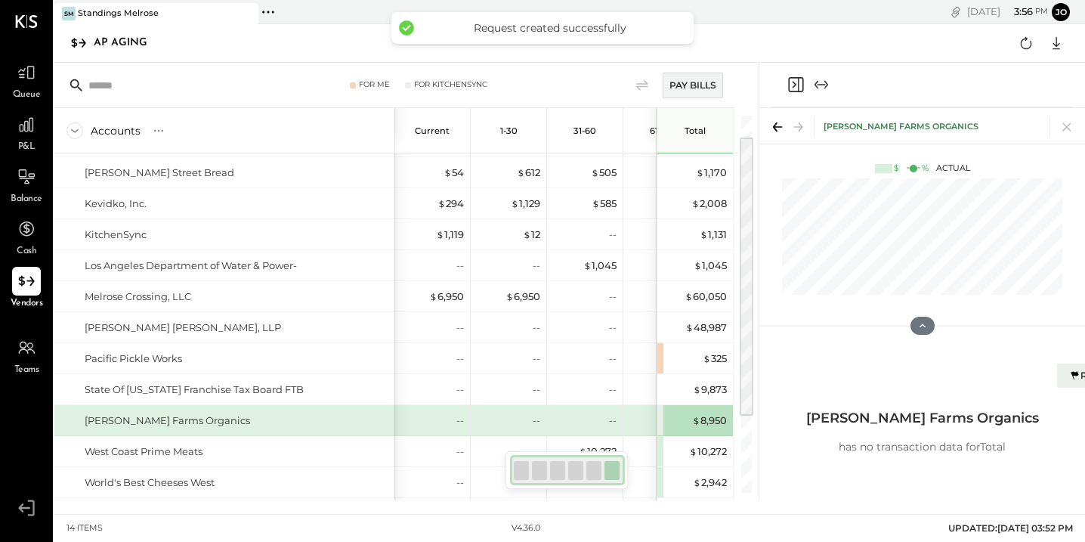
click at [32, 91] on span "Queue" at bounding box center [27, 95] width 28 height 14
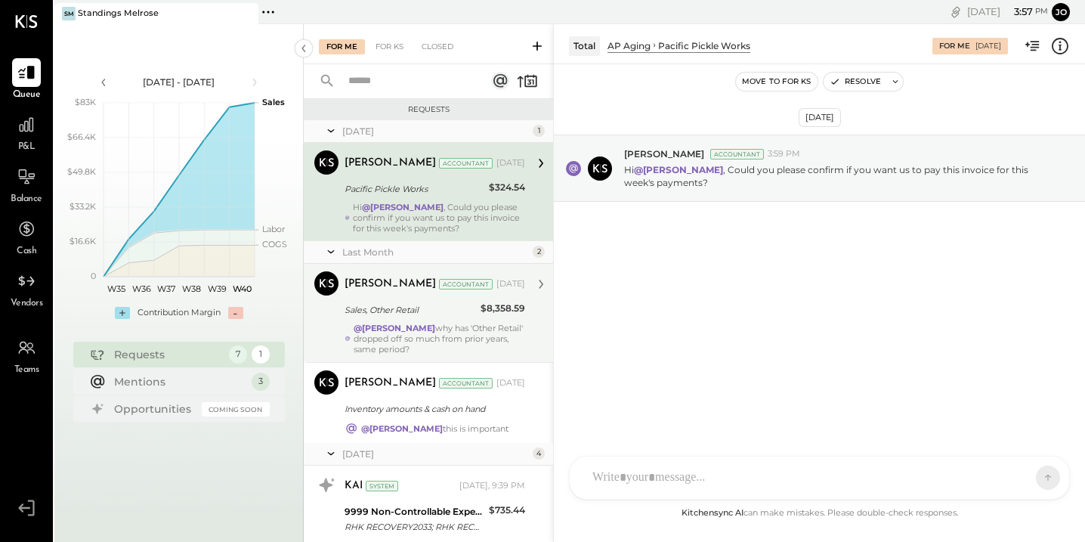
click at [476, 311] on div "Sales, Other Retail $8,358.59" at bounding box center [435, 310] width 181 height 18
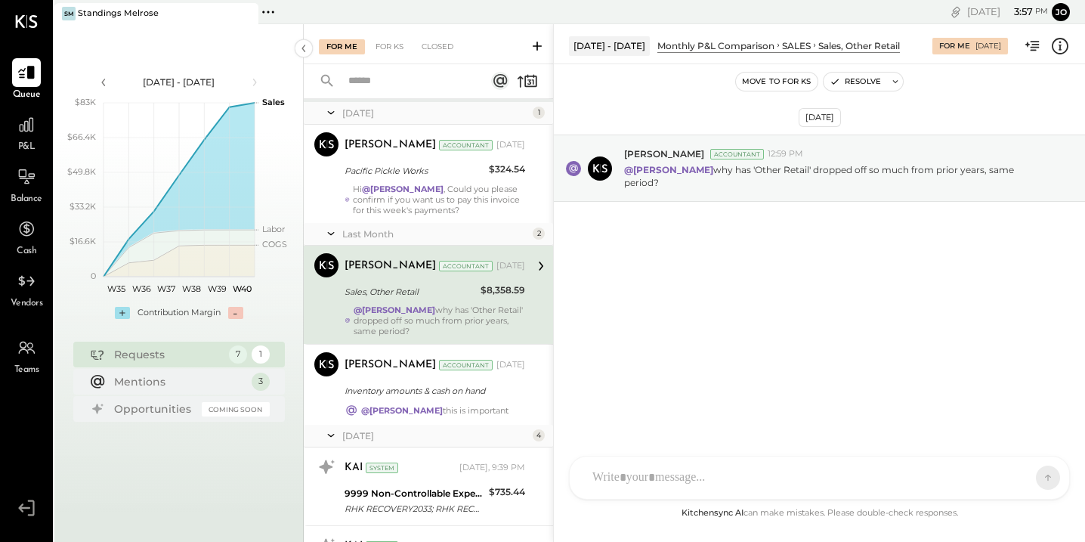
scroll to position [23, 0]
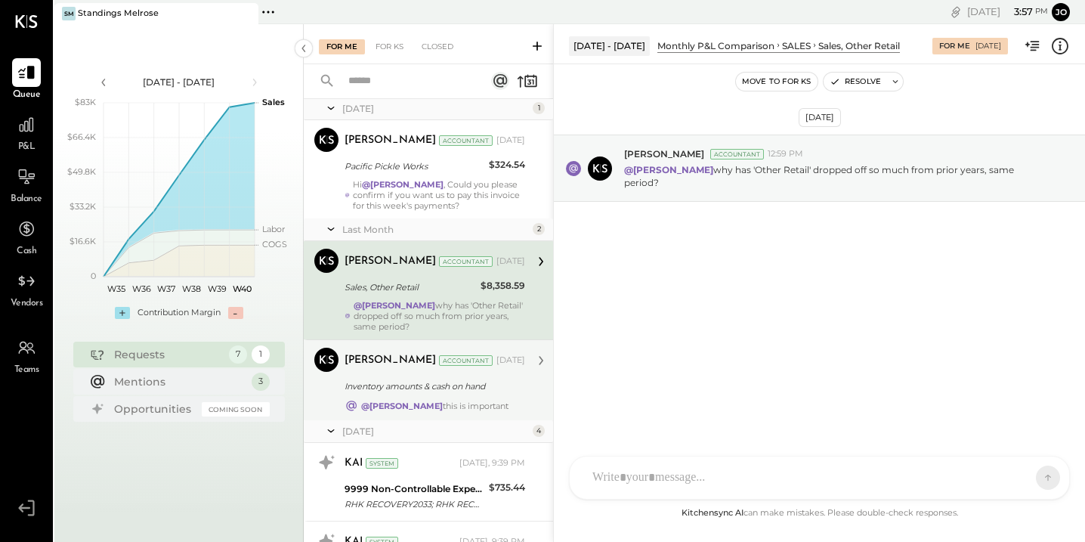
click at [476, 382] on div "Inventory amounts & cash on hand" at bounding box center [433, 386] width 176 height 15
